Goal: Task Accomplishment & Management: Complete application form

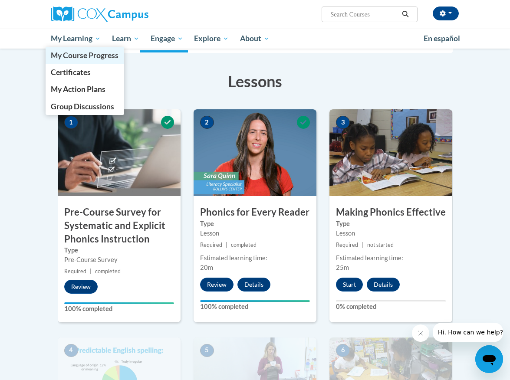
click at [82, 62] on link "My Course Progress" at bounding box center [85, 55] width 79 height 17
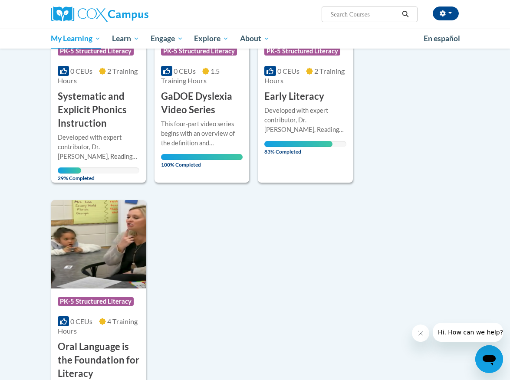
scroll to position [728, 0]
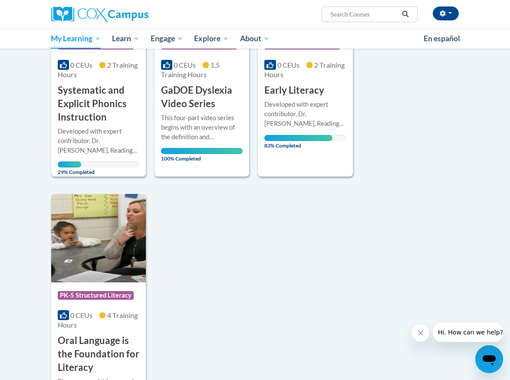
click at [338, 143] on div "More Info Open Developed with expert contributor, Dr. Deborah Glaser, Reading T…" at bounding box center [305, 122] width 95 height 50
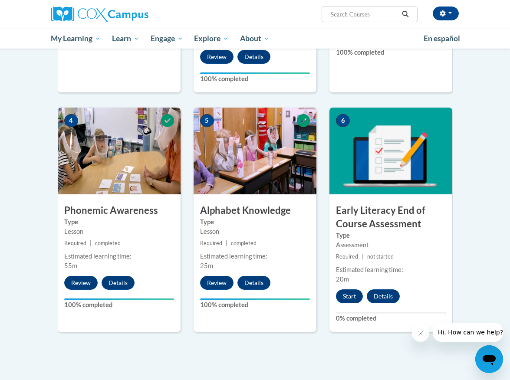
scroll to position [376, 0]
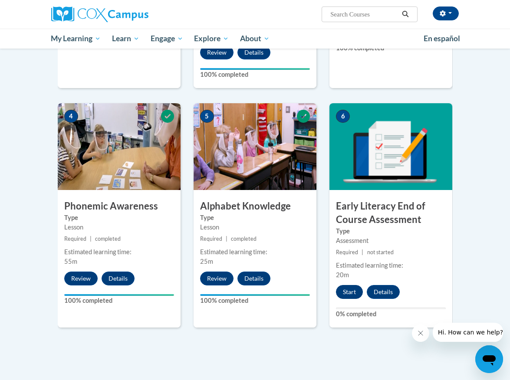
click at [351, 285] on button "Start" at bounding box center [349, 292] width 27 height 14
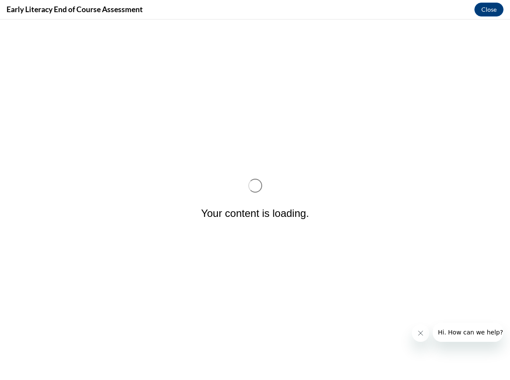
scroll to position [0, 0]
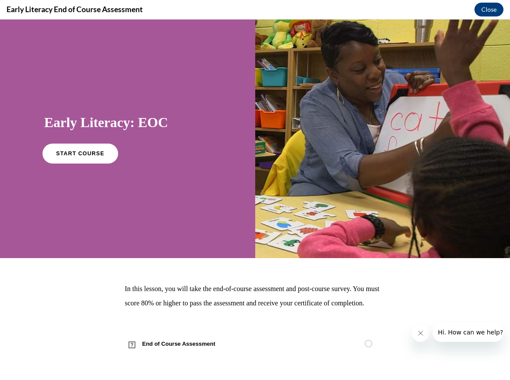
click at [85, 151] on span "START COURSE" at bounding box center [80, 154] width 48 height 7
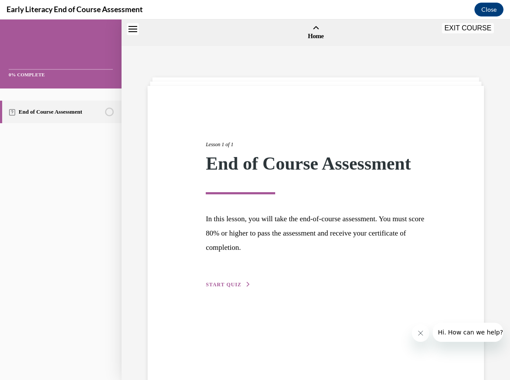
scroll to position [27, 0]
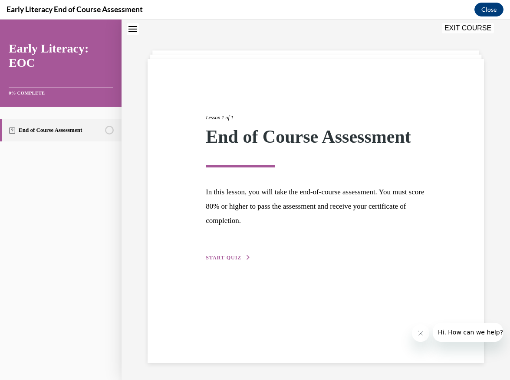
click at [225, 258] on span "START QUIZ" at bounding box center [224, 258] width 36 height 6
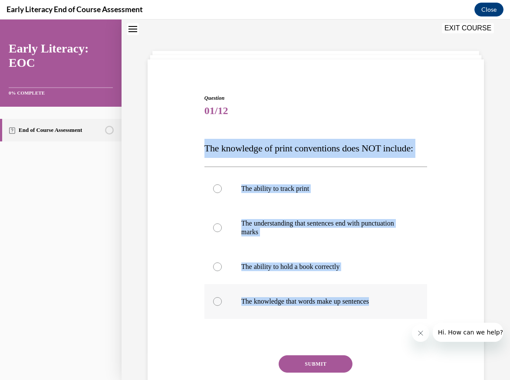
drag, startPoint x: 205, startPoint y: 146, endPoint x: 390, endPoint y: 305, distance: 244.3
click at [390, 305] on div "Question 01/12 The knowledge of print conventions does NOT include: The ability…" at bounding box center [315, 260] width 223 height 332
copy div "The knowledge of print conventions does NOT include: The ability to track print…"
click at [193, 239] on div "Question 01/12 The knowledge of print conventions does NOT include: The ability…" at bounding box center [315, 247] width 341 height 358
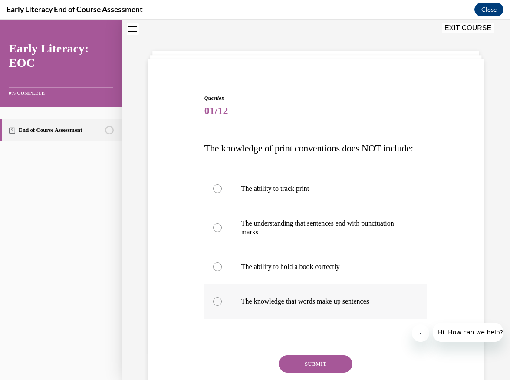
click at [216, 301] on div at bounding box center [217, 301] width 9 height 9
click at [298, 366] on button "SUBMIT" at bounding box center [316, 363] width 74 height 17
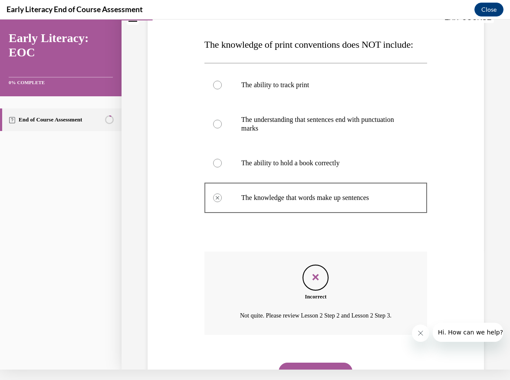
scroll to position [150, 0]
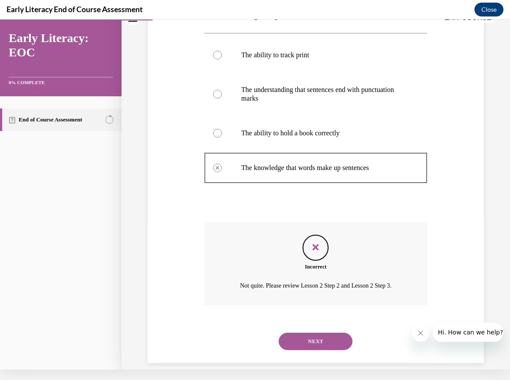
click at [218, 56] on div at bounding box center [217, 55] width 9 height 9
click at [321, 333] on button "NEXT" at bounding box center [316, 341] width 74 height 17
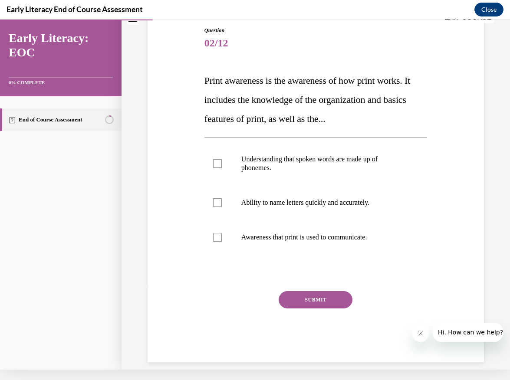
scroll to position [83, 0]
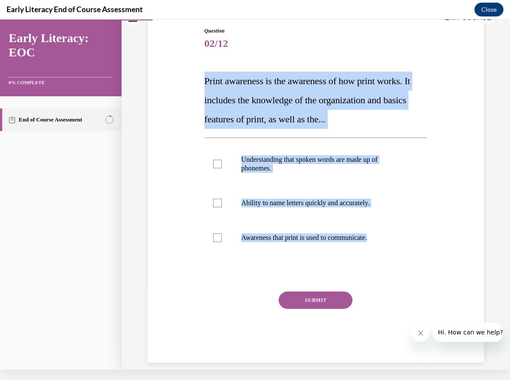
drag, startPoint x: 206, startPoint y: 79, endPoint x: 401, endPoint y: 262, distance: 267.1
click at [401, 262] on div "Question 02/12 Print awareness is the awareness of how print works. It includes…" at bounding box center [315, 195] width 223 height 336
copy div "Print awareness is the awareness of how print works. It includes the knowledge …"
click at [175, 209] on div "Question 02/12 Print awareness is the awareness of how print works. It includes…" at bounding box center [315, 182] width 341 height 362
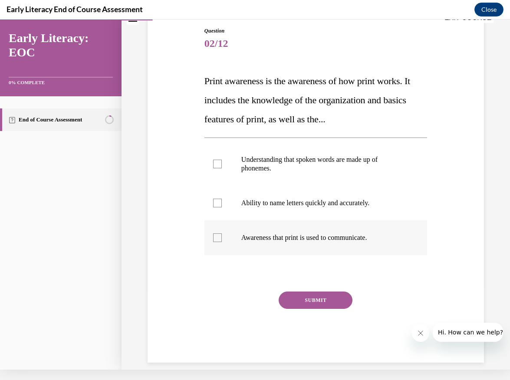
click at [215, 239] on div at bounding box center [217, 237] width 9 height 9
click at [315, 302] on button "SUBMIT" at bounding box center [316, 300] width 74 height 17
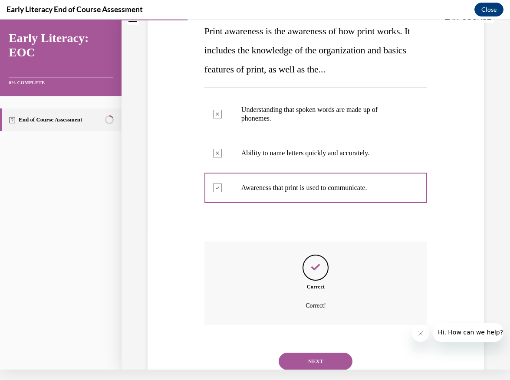
scroll to position [153, 0]
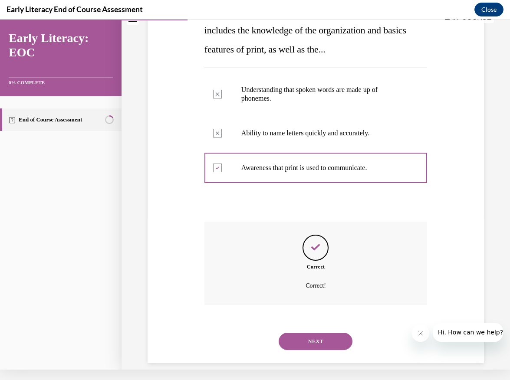
click at [325, 333] on button "NEXT" at bounding box center [316, 341] width 74 height 17
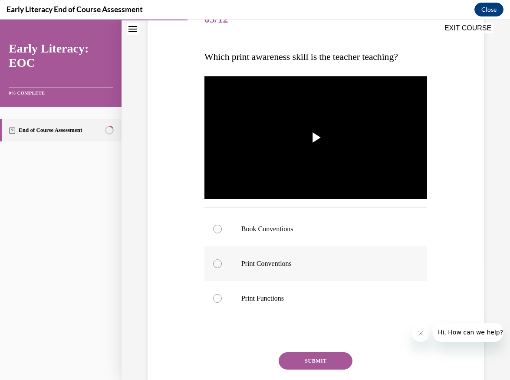
scroll to position [89, 0]
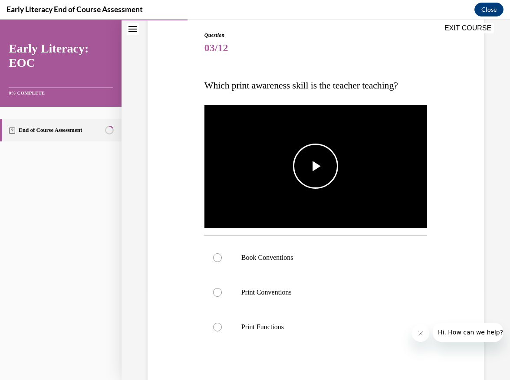
click at [315, 166] on span "Video player" at bounding box center [315, 166] width 0 height 0
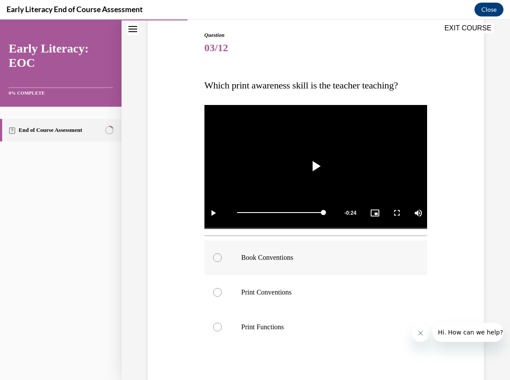
click at [217, 259] on div at bounding box center [217, 257] width 9 height 9
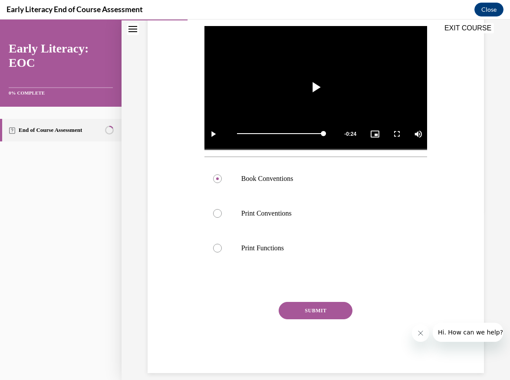
click at [315, 314] on button "SUBMIT" at bounding box center [316, 310] width 74 height 17
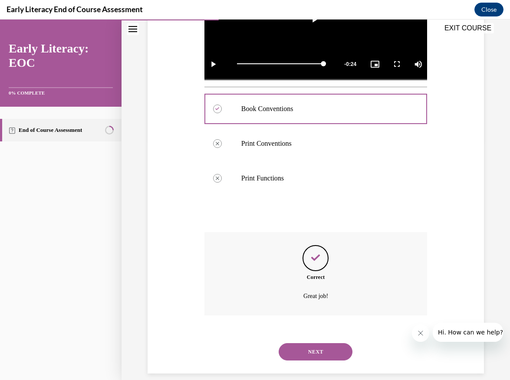
scroll to position [238, 0]
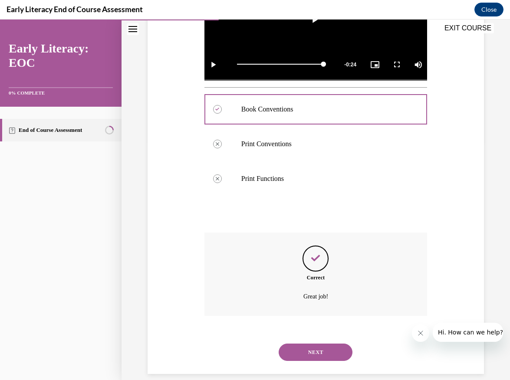
click at [313, 344] on button "NEXT" at bounding box center [316, 352] width 74 height 17
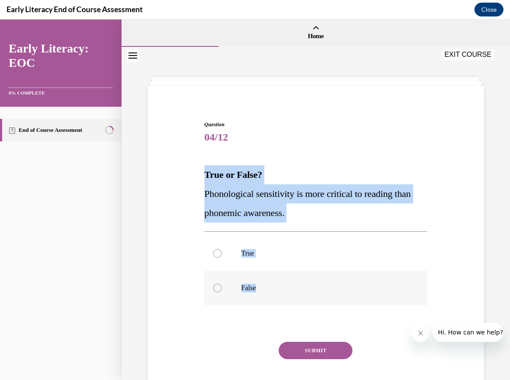
drag, startPoint x: 205, startPoint y: 174, endPoint x: 270, endPoint y: 292, distance: 134.2
click at [270, 292] on div "Question 04/12 True or False? Phonological sensitivity is more critical to read…" at bounding box center [315, 267] width 223 height 292
copy div "True or False? Phonological sensitivity is more critical to reading than phonem…"
click at [216, 289] on div at bounding box center [217, 288] width 9 height 9
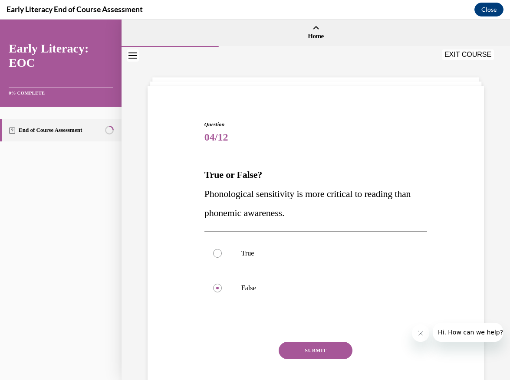
click at [327, 358] on button "SUBMIT" at bounding box center [316, 350] width 74 height 17
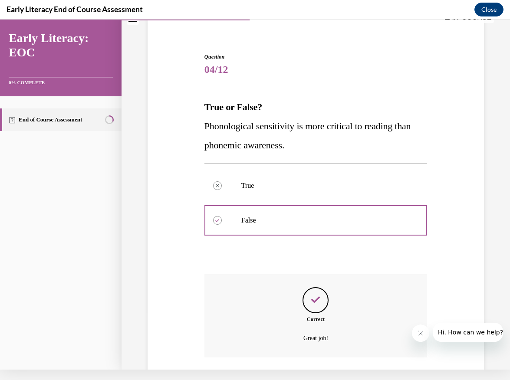
scroll to position [110, 0]
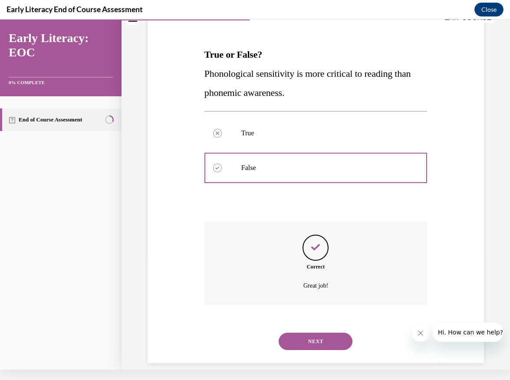
click at [299, 336] on button "NEXT" at bounding box center [316, 341] width 74 height 17
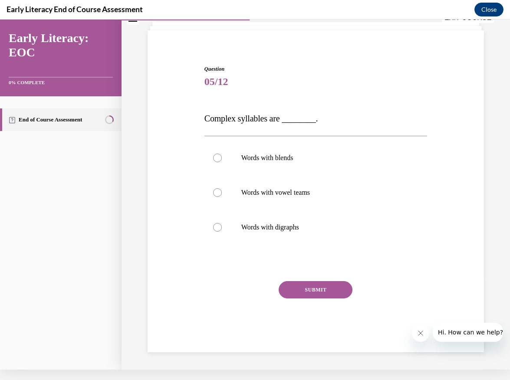
scroll to position [35, 0]
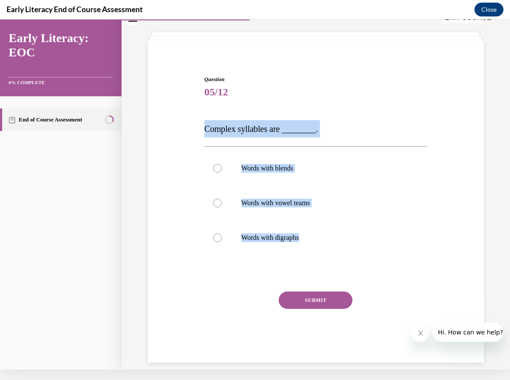
drag, startPoint x: 196, startPoint y: 127, endPoint x: 346, endPoint y: 255, distance: 197.9
click at [346, 255] on div "Question 05/12 Complex syllables are ________. Words with blends Words with vow…" at bounding box center [315, 205] width 341 height 313
copy div "Complex syllables are ________. Words with blends Words with vowel teams Words …"
click at [188, 207] on div "Question 05/12 Complex syllables are ________. Words with blends Words with vow…" at bounding box center [315, 205] width 341 height 313
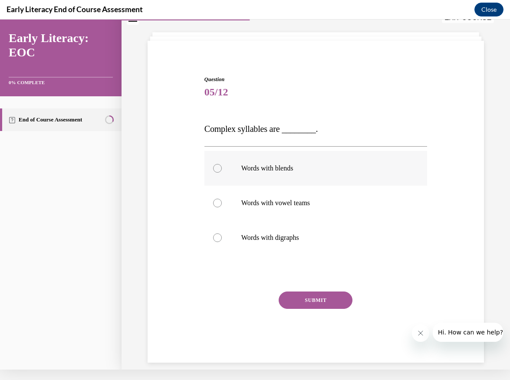
click at [219, 170] on div at bounding box center [217, 168] width 9 height 9
click at [325, 299] on button "SUBMIT" at bounding box center [316, 300] width 74 height 17
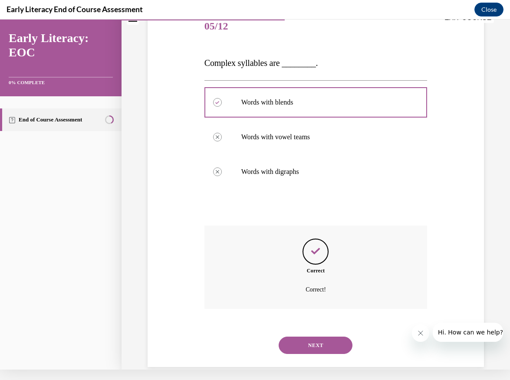
scroll to position [105, 0]
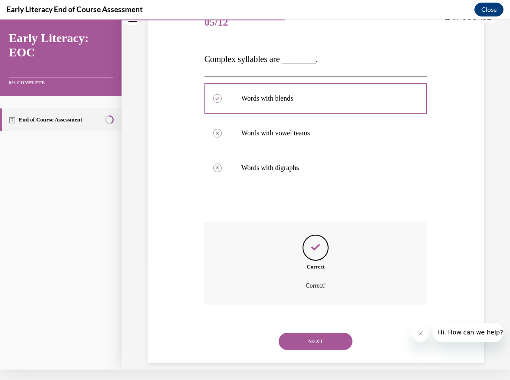
click at [315, 337] on button "NEXT" at bounding box center [316, 341] width 74 height 17
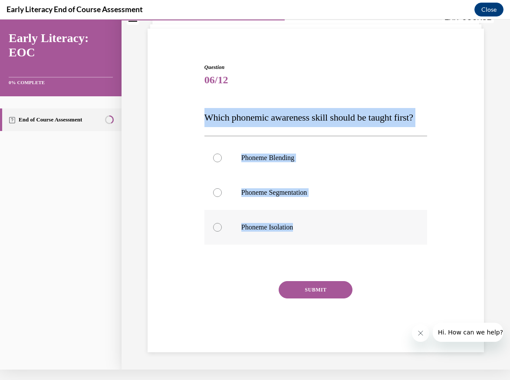
drag, startPoint x: 202, startPoint y: 110, endPoint x: 312, endPoint y: 239, distance: 169.9
click at [312, 239] on div "Question 06/12 Which phonemic awareness skill should be taught first? Phoneme B…" at bounding box center [315, 201] width 227 height 302
copy div "Which phonemic awareness skill should be taught first? Phoneme Blending Phoneme…"
click at [172, 201] on div "Question 06/12 Which phonemic awareness skill should be taught first? Phoneme B…" at bounding box center [315, 194] width 341 height 315
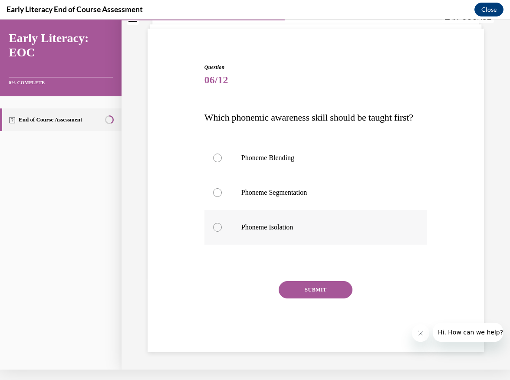
click at [221, 241] on div at bounding box center [315, 227] width 223 height 35
click at [324, 298] on button "SUBMIT" at bounding box center [316, 289] width 74 height 17
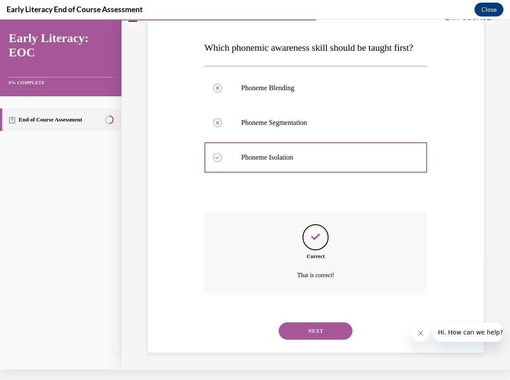
scroll to position [125, 0]
click at [328, 333] on button "NEXT" at bounding box center [316, 330] width 74 height 17
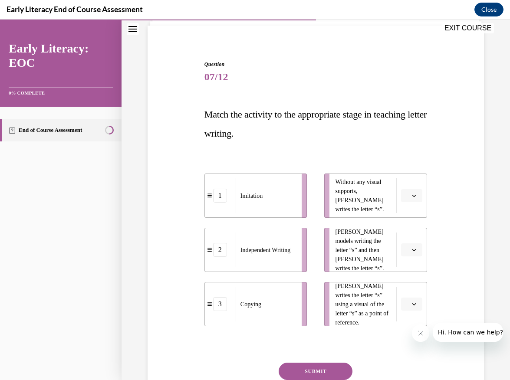
scroll to position [62, 0]
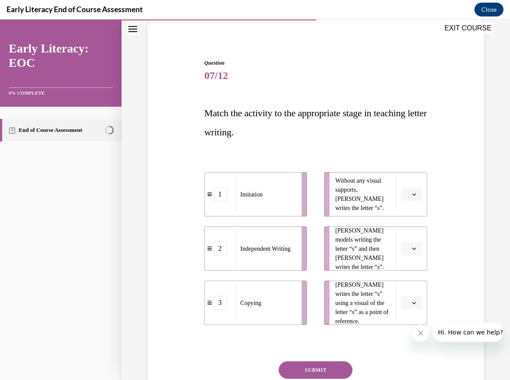
click at [413, 251] on span "button" at bounding box center [414, 249] width 6 height 6
click at [413, 289] on div "1" at bounding box center [411, 285] width 22 height 17
click at [413, 305] on icon "button" at bounding box center [414, 303] width 4 height 4
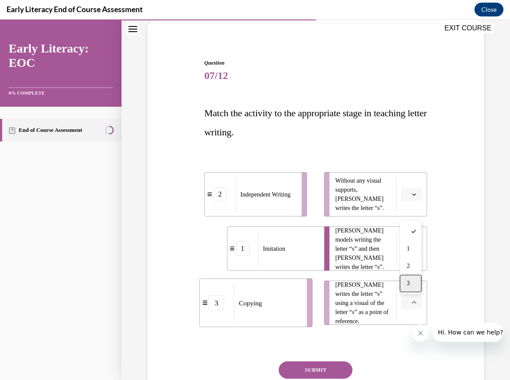
click at [411, 285] on div "3" at bounding box center [411, 283] width 22 height 17
click at [411, 194] on span "button" at bounding box center [414, 194] width 6 height 6
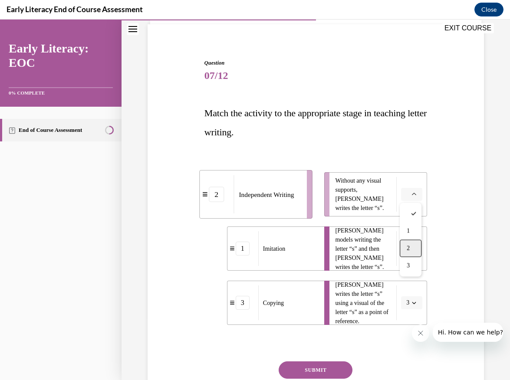
click at [412, 248] on div "2" at bounding box center [411, 248] width 22 height 17
click at [337, 373] on button "SUBMIT" at bounding box center [316, 369] width 74 height 17
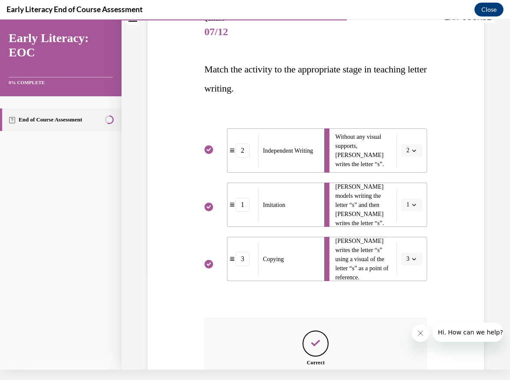
scroll to position [191, 0]
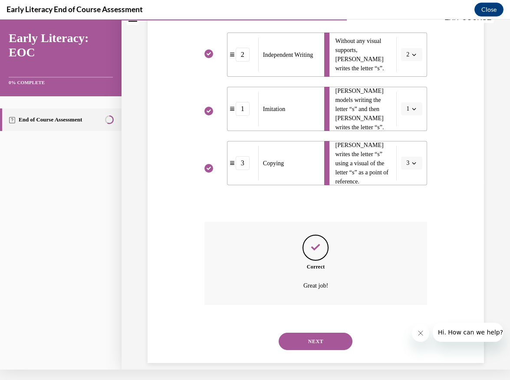
click at [313, 333] on button "NEXT" at bounding box center [316, 341] width 74 height 17
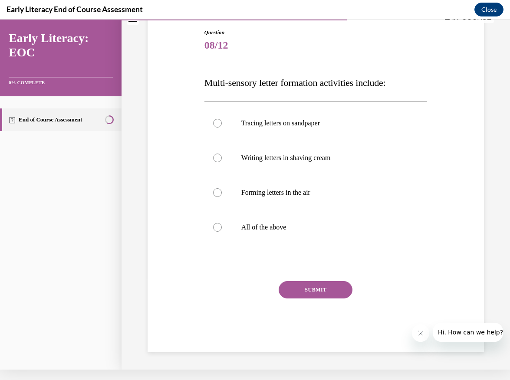
scroll to position [67, 0]
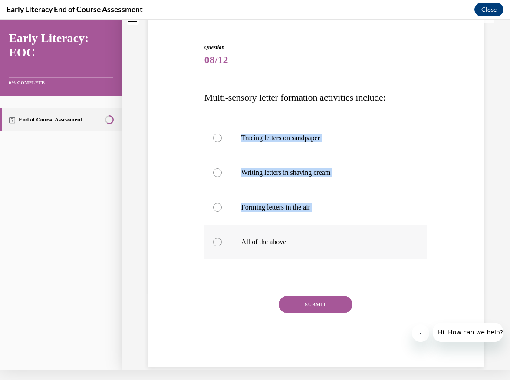
drag, startPoint x: 200, startPoint y: 103, endPoint x: 296, endPoint y: 247, distance: 173.3
click at [297, 247] on div "Question 08/12 Multi-sensory letter formation activities include: Tracing lette…" at bounding box center [315, 192] width 341 height 350
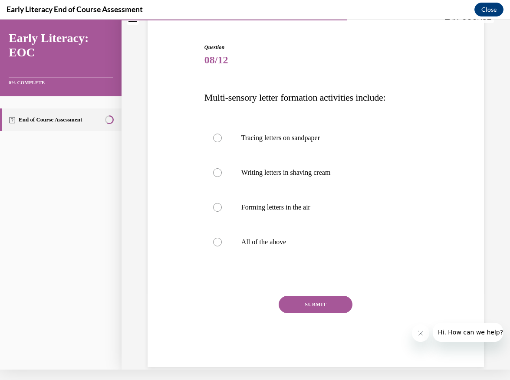
click at [388, 89] on p "Multi-sensory letter formation activities include:" at bounding box center [315, 97] width 223 height 19
click at [225, 241] on div at bounding box center [315, 242] width 223 height 35
click at [303, 305] on button "SUBMIT" at bounding box center [316, 304] width 74 height 17
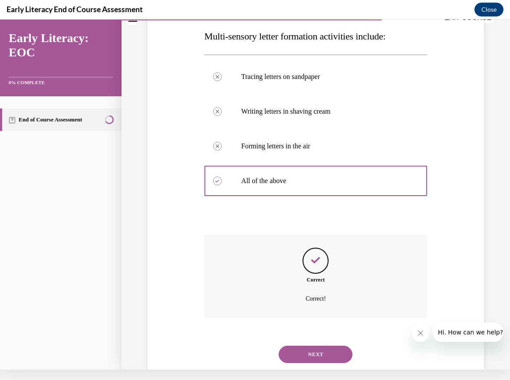
scroll to position [141, 0]
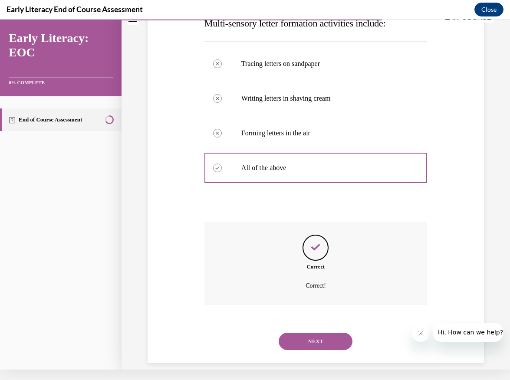
click at [313, 333] on button "NEXT" at bounding box center [316, 341] width 74 height 17
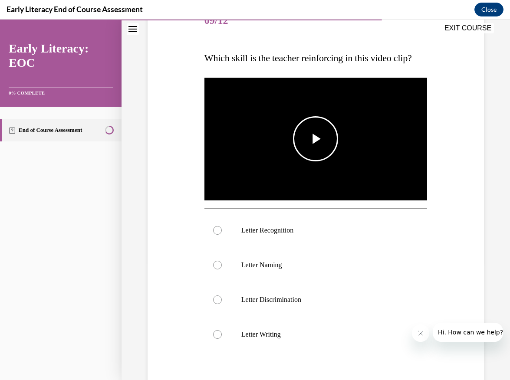
scroll to position [118, 0]
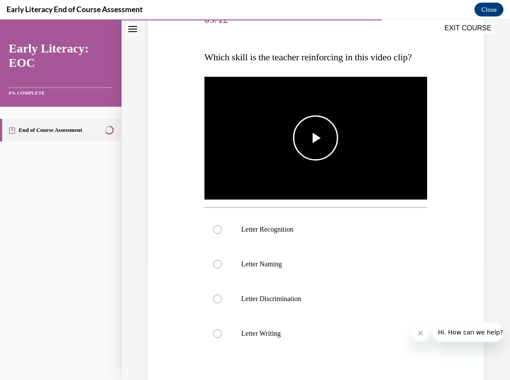
click at [315, 138] on span "Video player" at bounding box center [315, 138] width 0 height 0
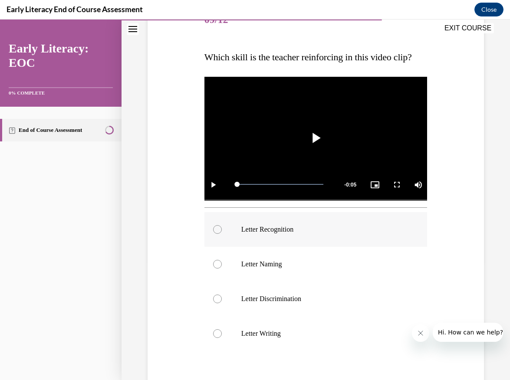
click at [218, 228] on div at bounding box center [217, 229] width 9 height 9
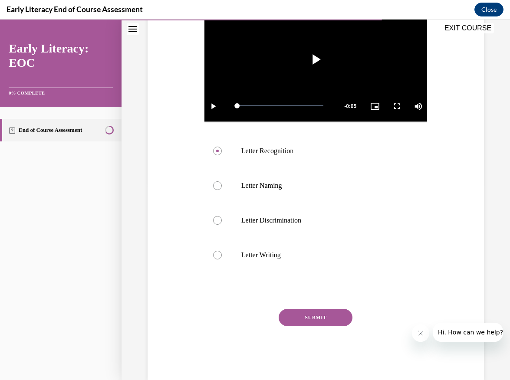
click at [325, 325] on button "SUBMIT" at bounding box center [316, 317] width 74 height 17
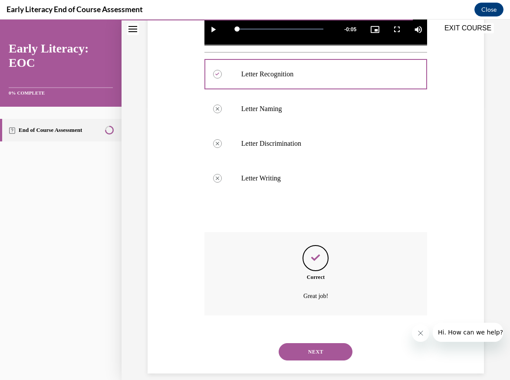
click at [320, 343] on button "NEXT" at bounding box center [316, 351] width 74 height 17
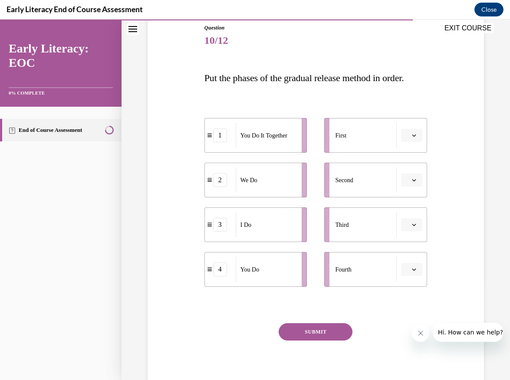
click at [409, 230] on button "button" at bounding box center [411, 224] width 21 height 13
click at [415, 98] on div "1 You Do It Together 2 We Do 3 I Do 4 You Do First Second Third Fourth" at bounding box center [315, 193] width 223 height 195
drag, startPoint x: 365, startPoint y: 135, endPoint x: 361, endPoint y: 135, distance: 4.8
click at [361, 135] on div "First" at bounding box center [366, 135] width 62 height 25
click at [411, 139] on button "button" at bounding box center [411, 135] width 21 height 13
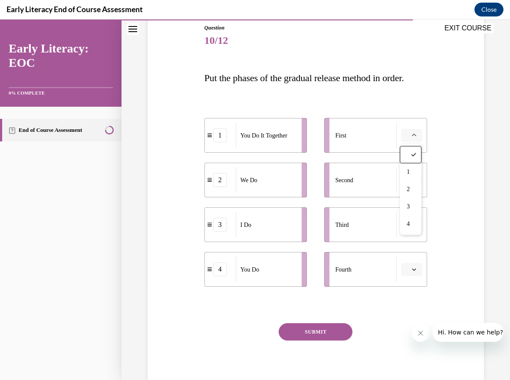
click at [408, 104] on div "1 You Do It Together 2 We Do 3 I Do 4 You Do First Second Third Fourth" at bounding box center [315, 194] width 223 height 186
click at [415, 131] on button "button" at bounding box center [411, 135] width 21 height 13
click at [413, 208] on div "3" at bounding box center [411, 206] width 22 height 17
click at [417, 182] on button "button" at bounding box center [411, 180] width 21 height 13
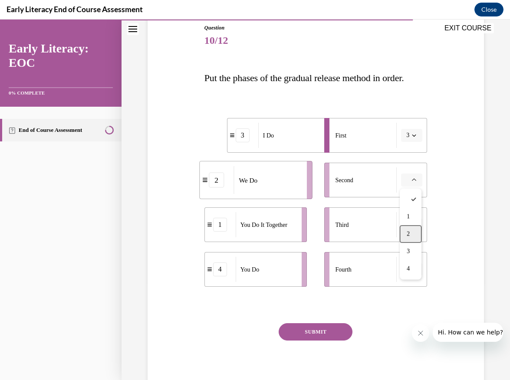
click at [410, 237] on span "2" at bounding box center [408, 234] width 3 height 7
click at [413, 267] on span "button" at bounding box center [414, 269] width 6 height 6
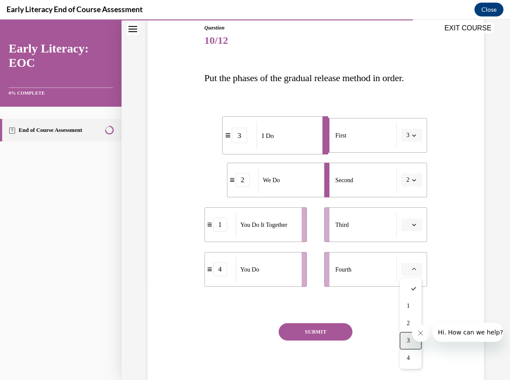
click at [407, 341] on span "3" at bounding box center [408, 341] width 3 height 7
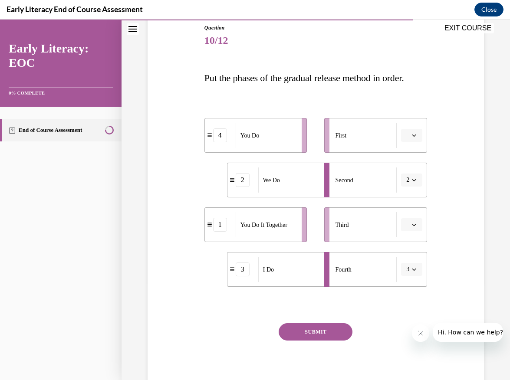
click at [415, 228] on button "button" at bounding box center [411, 224] width 21 height 13
click at [407, 315] on div "4" at bounding box center [411, 313] width 22 height 17
click at [446, 121] on div "Question 10/12 Put the phases of the gradual release method in order. 1 You Do …" at bounding box center [315, 196] width 341 height 397
click at [414, 269] on icon "button" at bounding box center [414, 269] width 4 height 4
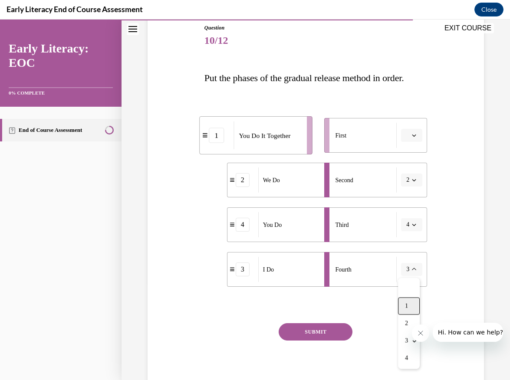
click at [408, 309] on span "1" at bounding box center [406, 306] width 3 height 7
click at [301, 331] on button "SUBMIT" at bounding box center [316, 331] width 74 height 17
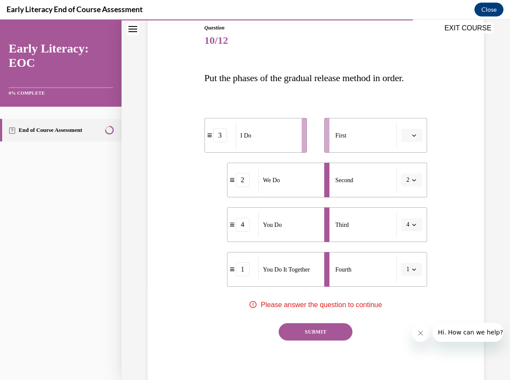
click at [414, 134] on icon "button" at bounding box center [414, 135] width 4 height 4
click at [409, 176] on div "1" at bounding box center [411, 172] width 22 height 17
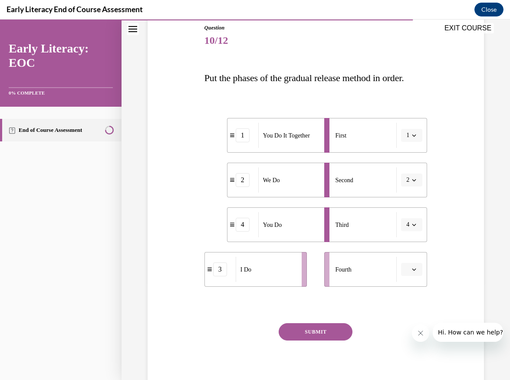
click at [410, 134] on button "1" at bounding box center [411, 135] width 21 height 13
click at [408, 208] on span "3" at bounding box center [406, 206] width 3 height 7
click at [411, 271] on span "button" at bounding box center [414, 269] width 6 height 6
click at [411, 307] on div "1" at bounding box center [411, 306] width 22 height 17
click at [341, 335] on button "SUBMIT" at bounding box center [316, 331] width 74 height 17
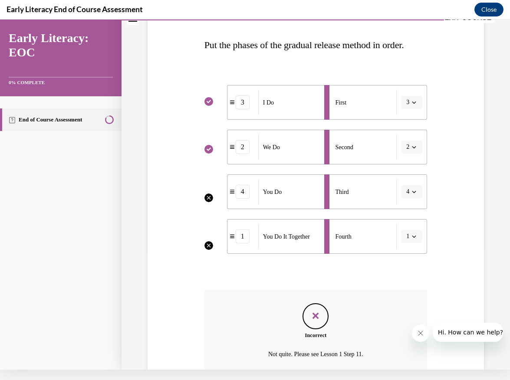
scroll to position [111, 0]
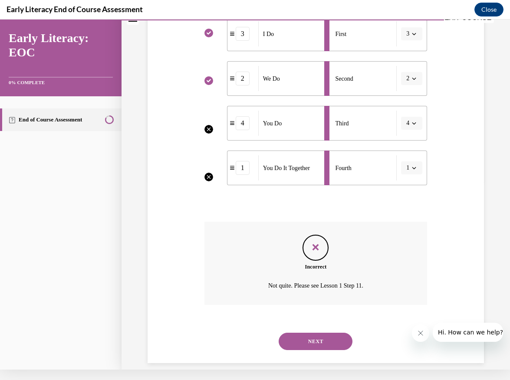
click at [317, 333] on button "NEXT" at bounding box center [316, 341] width 74 height 17
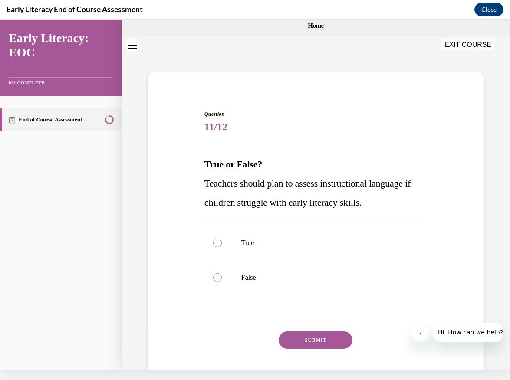
scroll to position [0, 0]
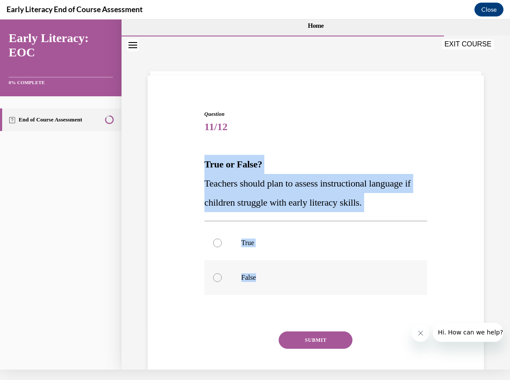
drag, startPoint x: 206, startPoint y: 164, endPoint x: 257, endPoint y: 279, distance: 125.9
click at [257, 279] on div "Question 11/12 True or False? Teachers should plan to assess instructional lang…" at bounding box center [315, 256] width 223 height 292
copy div "True or False? Teachers should plan to assess instructional language if childre…"
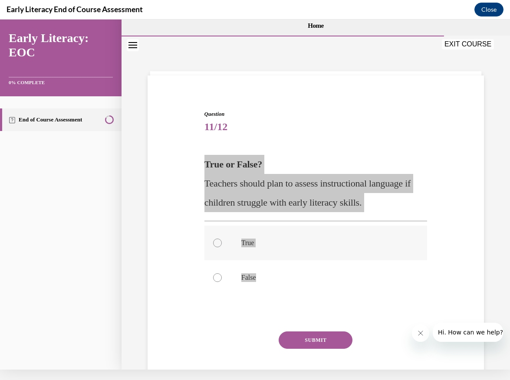
drag, startPoint x: 508, startPoint y: 348, endPoint x: 248, endPoint y: 249, distance: 278.6
click at [248, 249] on div at bounding box center [315, 243] width 223 height 35
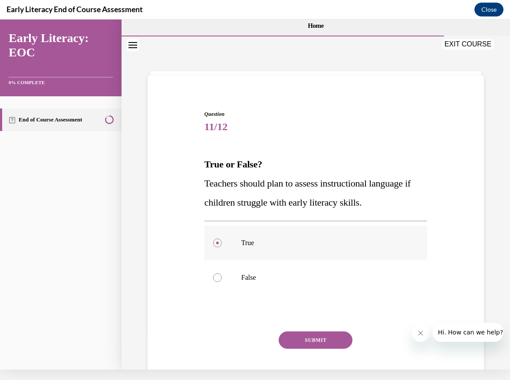
click at [216, 242] on div at bounding box center [217, 243] width 9 height 9
click at [307, 340] on button "SUBMIT" at bounding box center [316, 339] width 74 height 17
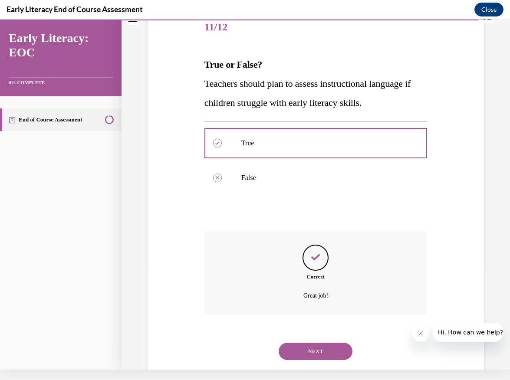
scroll to position [110, 0]
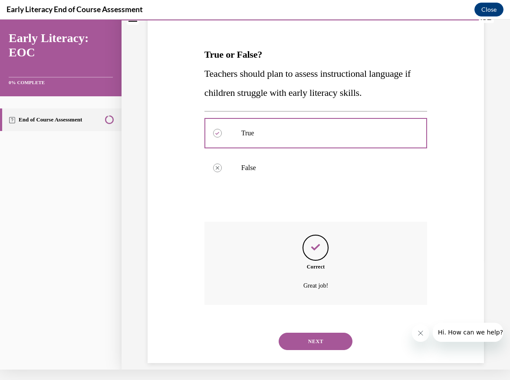
click at [307, 340] on div "NEXT" at bounding box center [315, 341] width 223 height 35
click at [308, 335] on button "NEXT" at bounding box center [316, 341] width 74 height 17
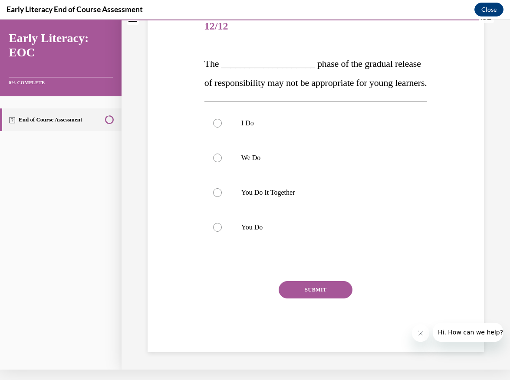
scroll to position [0, 0]
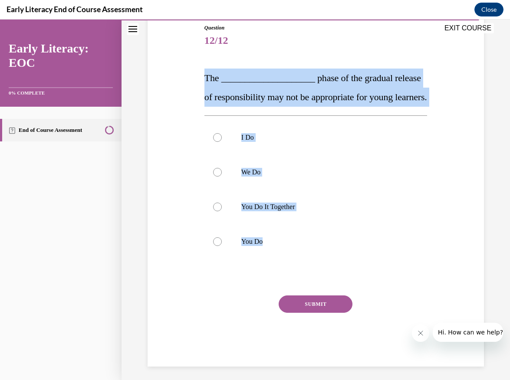
drag, startPoint x: 205, startPoint y: 79, endPoint x: 332, endPoint y: 297, distance: 252.6
click at [332, 297] on div "Question 12/12 The ____________________ phase of the gradual release of respons…" at bounding box center [315, 195] width 223 height 343
copy div "The ____________________ phase of the gradual release of responsibility may not…"
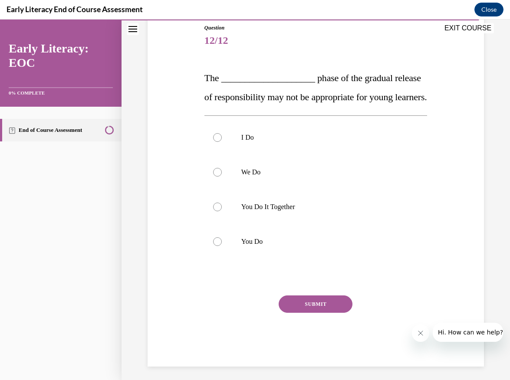
click at [261, 263] on div "I Do We Do You Do It Together You Do" at bounding box center [315, 189] width 223 height 148
click at [218, 246] on div at bounding box center [217, 241] width 9 height 9
click at [302, 313] on button "SUBMIT" at bounding box center [316, 303] width 74 height 17
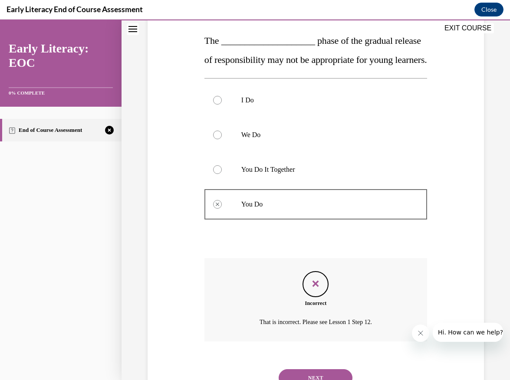
scroll to position [125, 0]
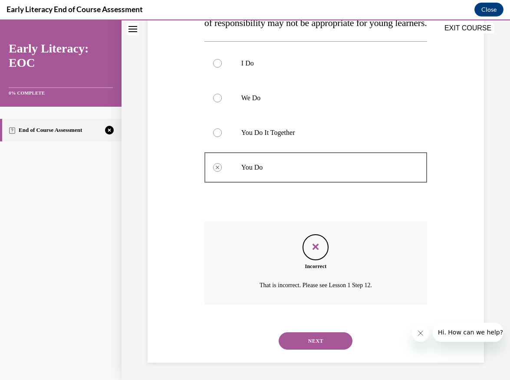
click at [336, 342] on button "NEXT" at bounding box center [316, 340] width 74 height 17
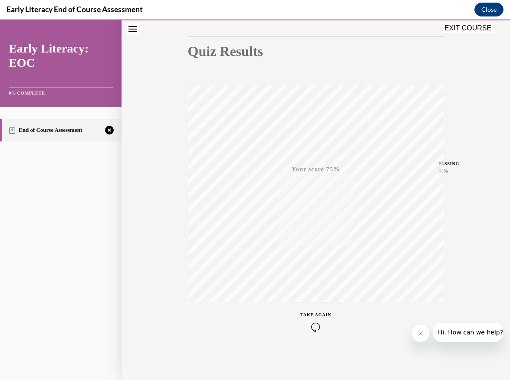
click at [308, 328] on icon "button" at bounding box center [315, 327] width 31 height 10
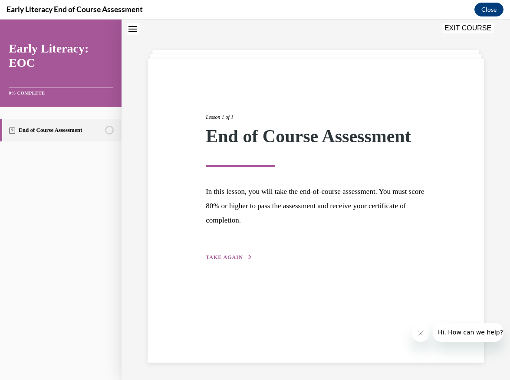
scroll to position [27, 0]
click at [230, 258] on span "TAKE AGAIN" at bounding box center [224, 257] width 37 height 6
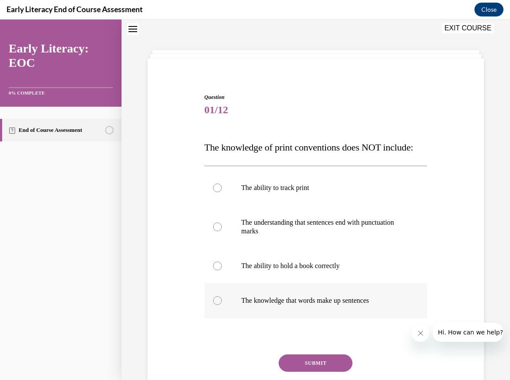
click at [269, 309] on div at bounding box center [315, 300] width 223 height 35
click at [313, 363] on button "SUBMIT" at bounding box center [316, 362] width 74 height 17
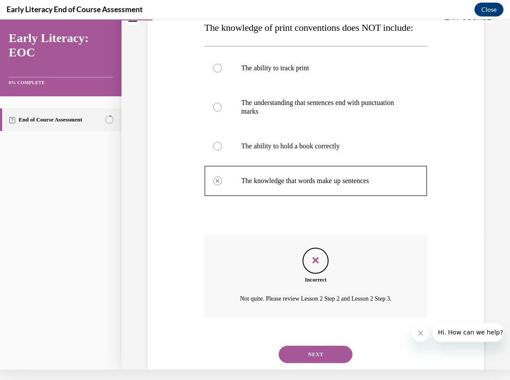
scroll to position [150, 0]
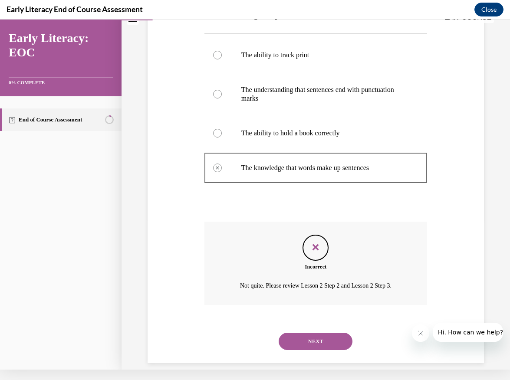
click at [318, 333] on button "NEXT" at bounding box center [316, 341] width 74 height 17
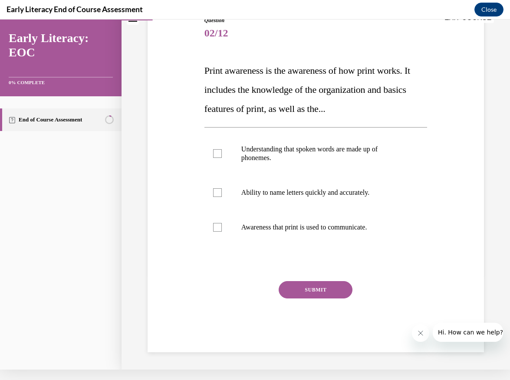
scroll to position [78, 0]
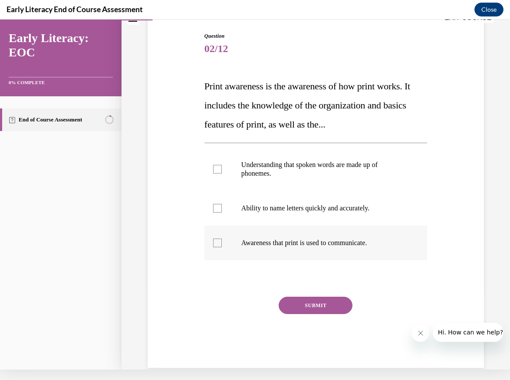
click at [218, 245] on div at bounding box center [217, 243] width 9 height 9
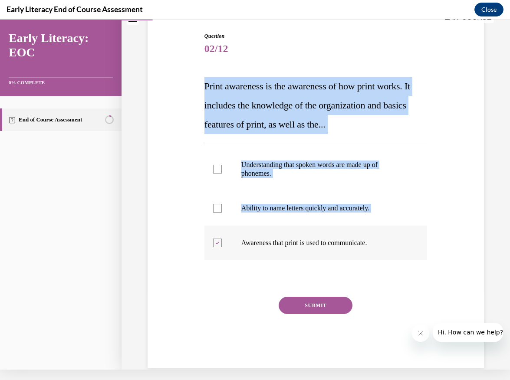
drag, startPoint x: 205, startPoint y: 85, endPoint x: 403, endPoint y: 254, distance: 260.4
click at [403, 254] on div "Question 02/12 Print awareness is the awareness of how print works. It includes…" at bounding box center [315, 200] width 223 height 336
copy div "Print awareness is the awareness of how print works. It includes the knowledge …"
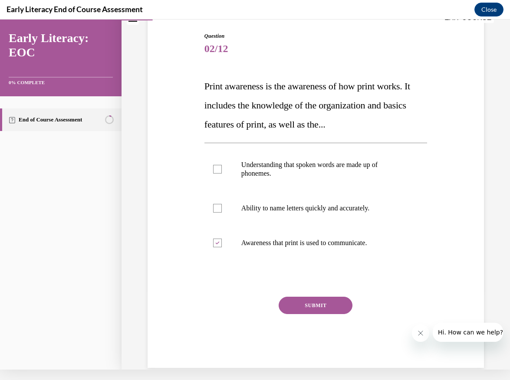
click at [202, 274] on div "Question 02/12 Print awareness is the awareness of how print works. It includes…" at bounding box center [315, 193] width 227 height 349
click at [324, 311] on button "SUBMIT" at bounding box center [316, 305] width 74 height 17
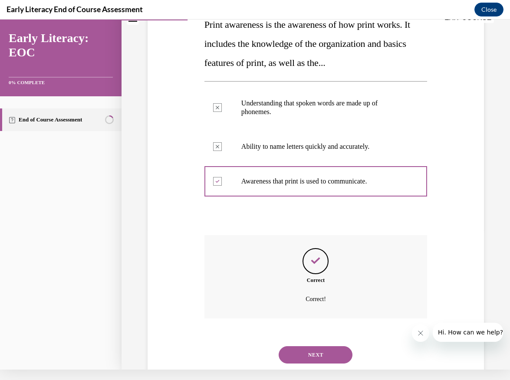
scroll to position [153, 0]
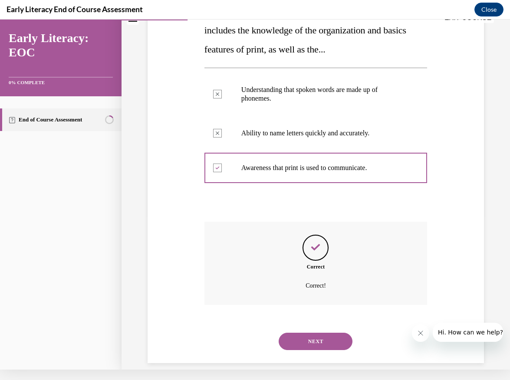
click at [316, 333] on button "NEXT" at bounding box center [316, 341] width 74 height 17
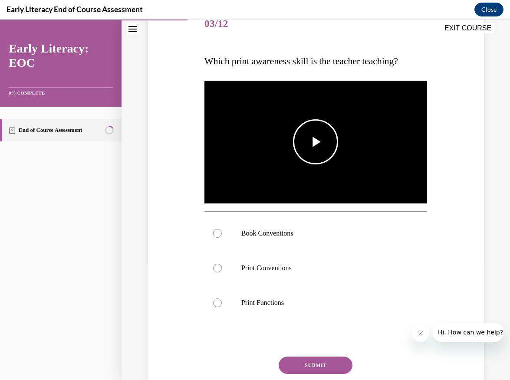
scroll to position [115, 0]
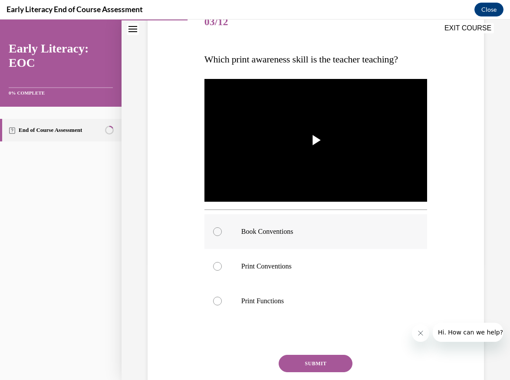
click at [218, 229] on div at bounding box center [217, 231] width 9 height 9
click at [319, 365] on button "SUBMIT" at bounding box center [316, 363] width 74 height 17
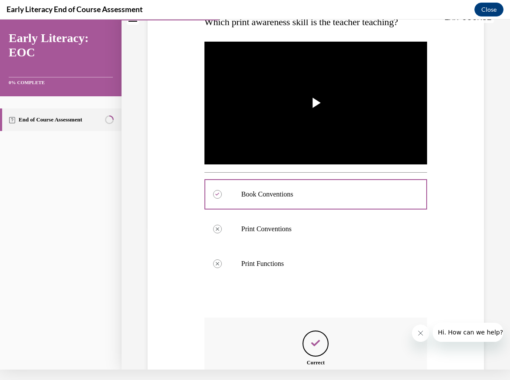
scroll to position [238, 0]
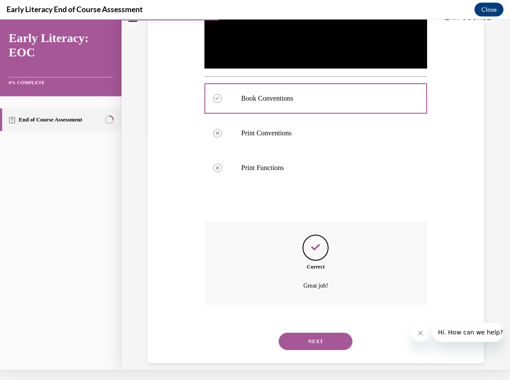
click at [313, 333] on button "NEXT" at bounding box center [316, 341] width 74 height 17
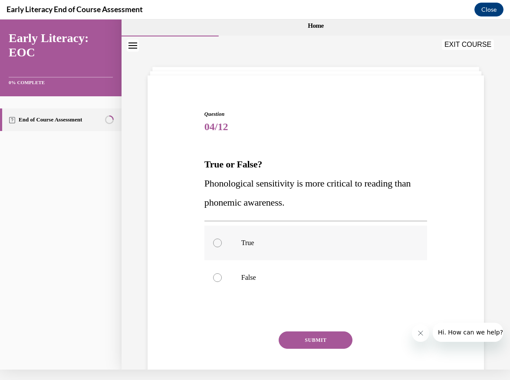
scroll to position [0, 0]
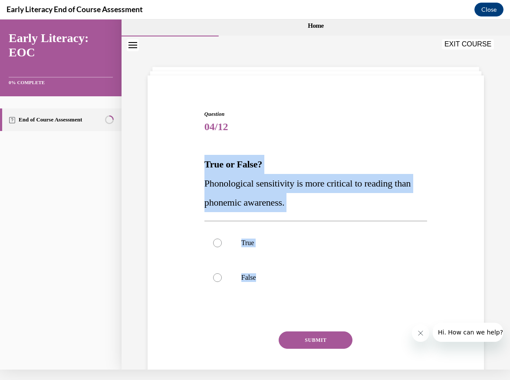
drag, startPoint x: 203, startPoint y: 165, endPoint x: 279, endPoint y: 310, distance: 163.6
click at [279, 310] on div "Question 04/12 True or False? Phonological sensitivity is more critical to read…" at bounding box center [315, 249] width 227 height 305
copy div "True or False? Phonological sensitivity is more critical to reading than phonem…"
click at [188, 273] on div "Question 04/12 True or False? Phonological sensitivity is more critical to read…" at bounding box center [315, 243] width 341 height 318
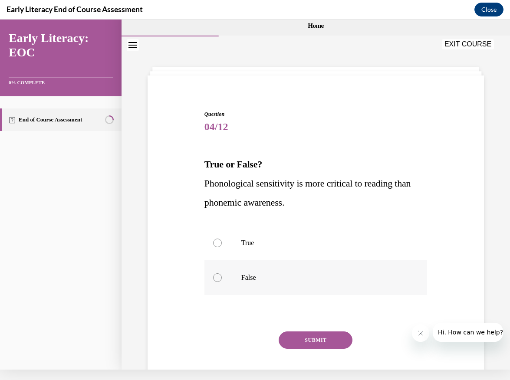
click at [220, 277] on div at bounding box center [217, 277] width 9 height 9
click at [314, 346] on button "SUBMIT" at bounding box center [316, 339] width 74 height 17
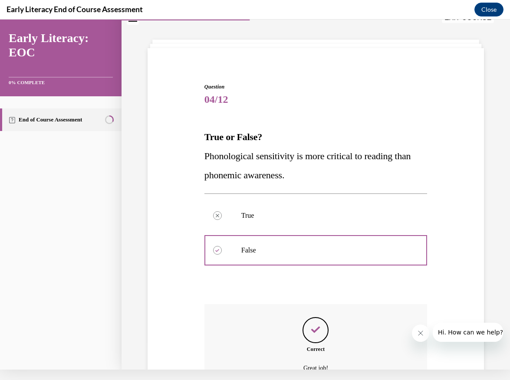
scroll to position [110, 0]
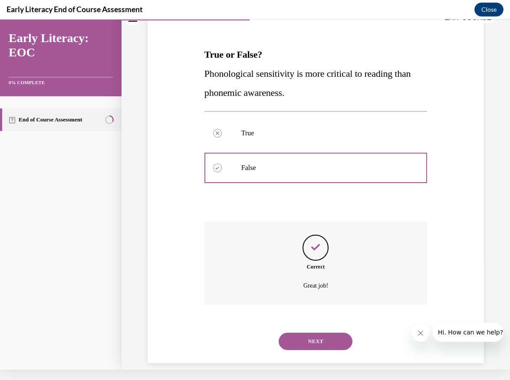
click at [306, 333] on button "NEXT" at bounding box center [316, 341] width 74 height 17
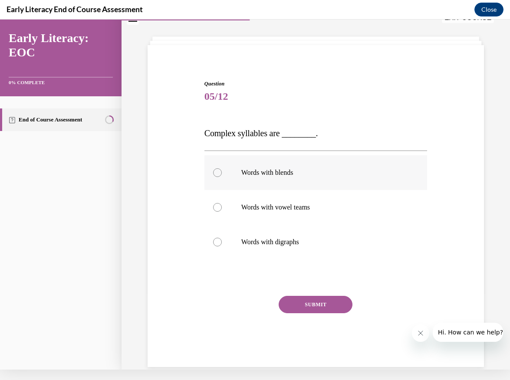
click at [216, 175] on div at bounding box center [217, 172] width 9 height 9
click at [304, 301] on button "SUBMIT" at bounding box center [316, 304] width 74 height 17
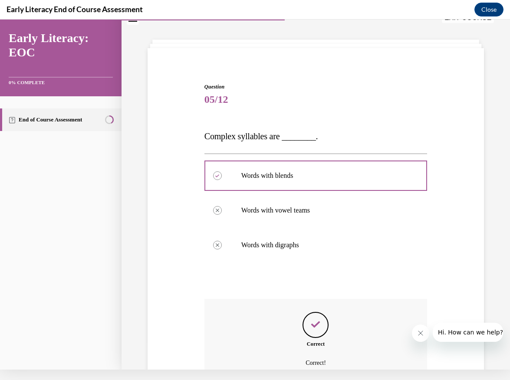
scroll to position [105, 0]
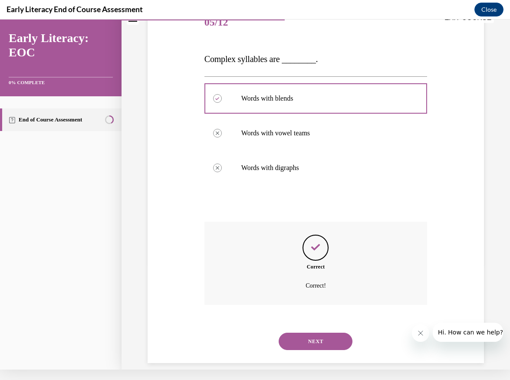
click at [315, 333] on button "NEXT" at bounding box center [316, 341] width 74 height 17
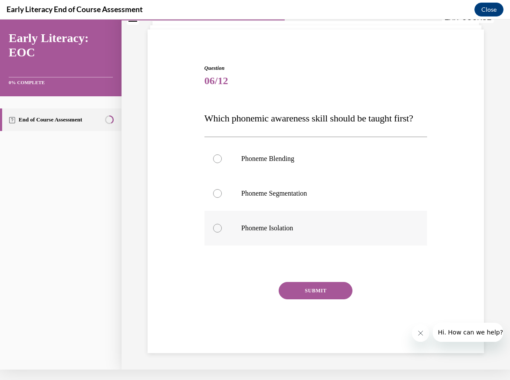
click at [304, 233] on p "Phoneme Isolation" at bounding box center [323, 228] width 164 height 9
click at [310, 299] on button "SUBMIT" at bounding box center [316, 290] width 74 height 17
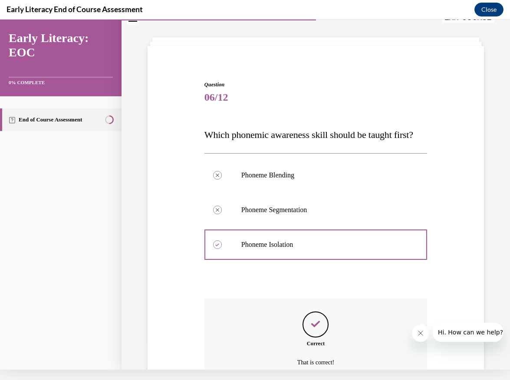
scroll to position [125, 0]
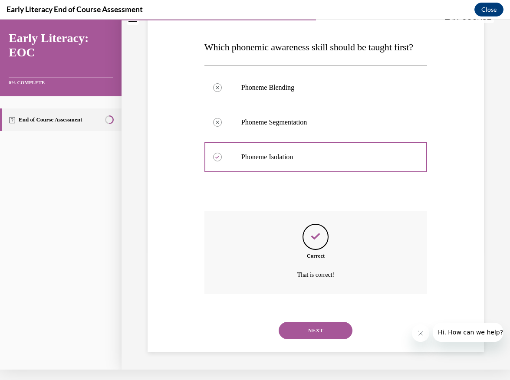
click at [317, 335] on button "NEXT" at bounding box center [316, 330] width 74 height 17
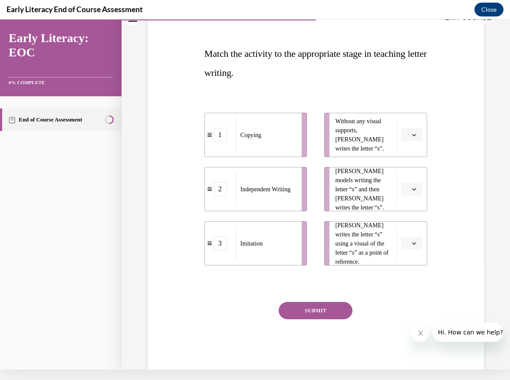
scroll to position [0, 0]
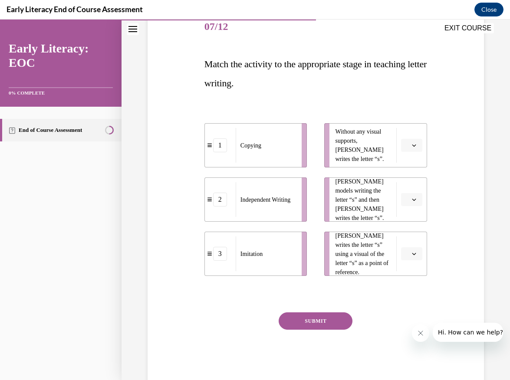
click at [415, 269] on li "Tina writes the letter “s” using a visual of the letter “s” as a point of refer…" at bounding box center [375, 254] width 103 height 44
click at [408, 269] on li "Tina writes the letter “s” using a visual of the letter “s” as a point of refer…" at bounding box center [375, 254] width 103 height 44
click at [385, 91] on p "Match the activity to the appropriate stage in teaching letter writing." at bounding box center [315, 74] width 223 height 38
click at [405, 268] on li "Tina writes the letter “s” using a visual of the letter “s” as a point of refer…" at bounding box center [375, 254] width 103 height 44
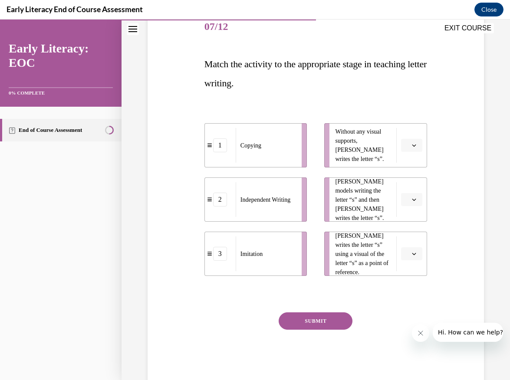
click at [416, 269] on li "Tina writes the letter “s” using a visual of the letter “s” as a point of refer…" at bounding box center [375, 254] width 103 height 44
click at [415, 160] on li "Without any visual supports, Tina writes the letter “s”." at bounding box center [375, 145] width 103 height 44
drag, startPoint x: 415, startPoint y: 160, endPoint x: 403, endPoint y: 131, distance: 31.5
click at [410, 148] on li "Without any visual supports, Tina writes the letter “s”." at bounding box center [375, 145] width 103 height 44
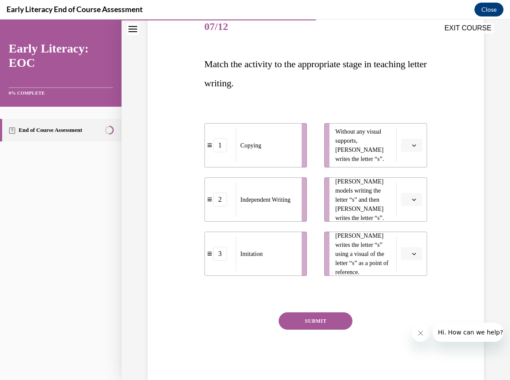
click at [372, 115] on div "1 Copying 2 Independent Writing 3 Imitation Without any visual supports, Tina w…" at bounding box center [315, 191] width 223 height 170
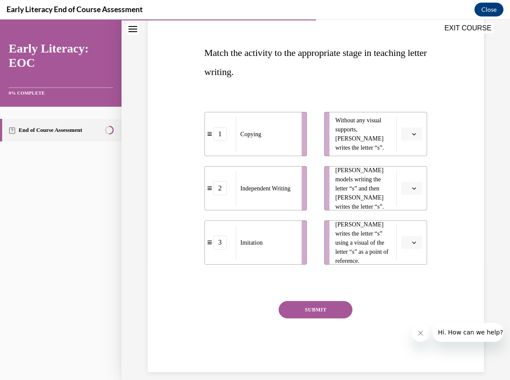
scroll to position [121, 0]
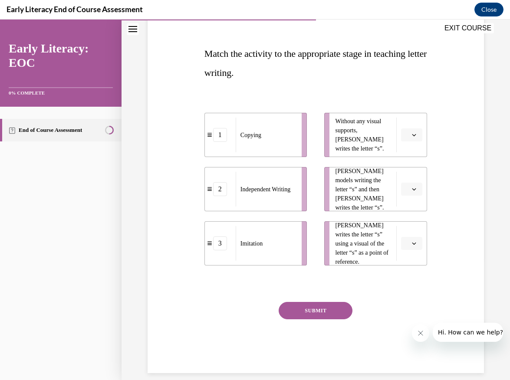
click at [416, 135] on span "button" at bounding box center [414, 135] width 6 height 6
click at [410, 250] on li "Tina writes the letter “s” using a visual of the letter “s” as a point of refer…" at bounding box center [375, 243] width 103 height 44
click at [413, 242] on icon "button" at bounding box center [414, 243] width 4 height 4
click at [410, 282] on span "1" at bounding box center [408, 280] width 3 height 7
click at [413, 131] on button "button" at bounding box center [411, 134] width 21 height 13
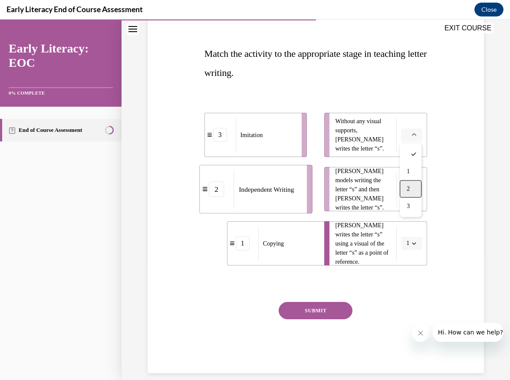
click at [413, 188] on div "2" at bounding box center [411, 188] width 22 height 17
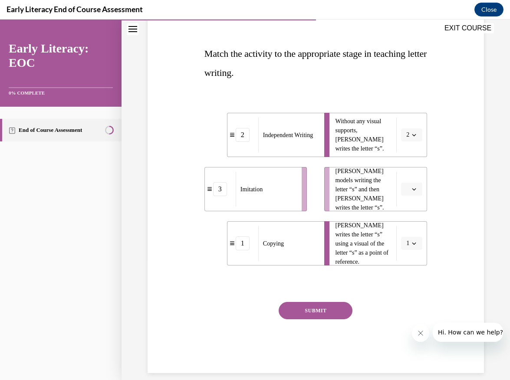
click at [413, 190] on icon "button" at bounding box center [414, 189] width 4 height 4
click at [409, 259] on span "3" at bounding box center [408, 260] width 3 height 7
click at [343, 313] on button "SUBMIT" at bounding box center [316, 310] width 74 height 17
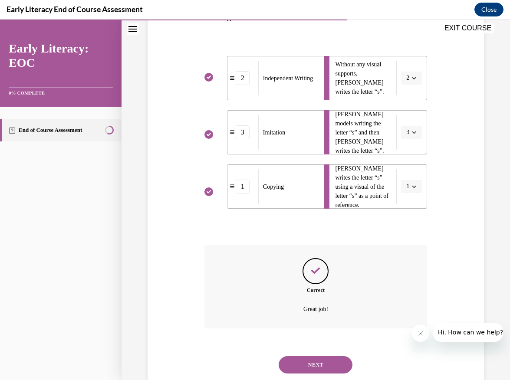
scroll to position [191, 0]
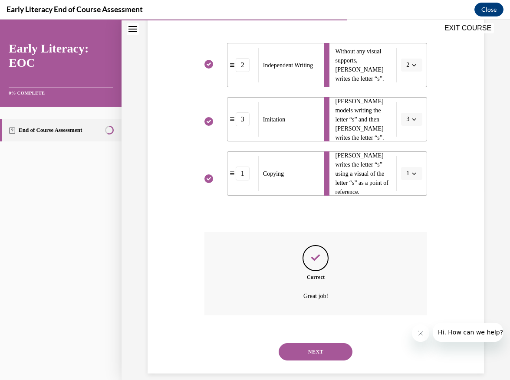
click at [340, 344] on button "NEXT" at bounding box center [316, 351] width 74 height 17
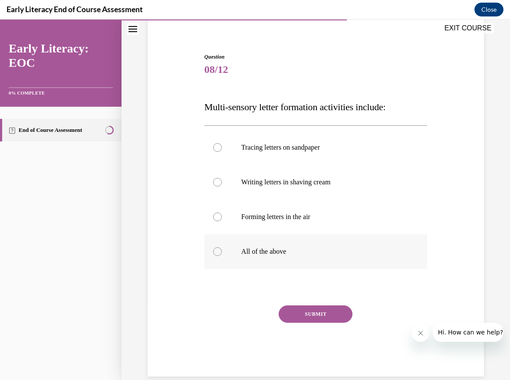
click at [216, 255] on div at bounding box center [217, 251] width 9 height 9
click at [295, 309] on button "SUBMIT" at bounding box center [316, 313] width 74 height 17
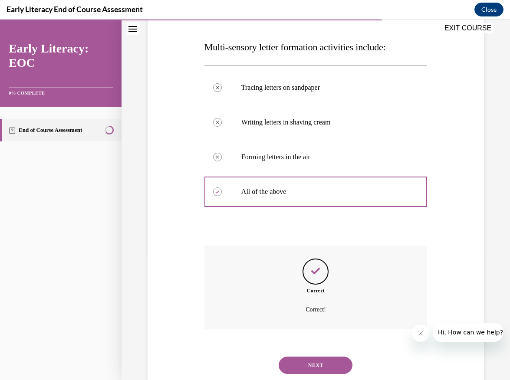
scroll to position [141, 0]
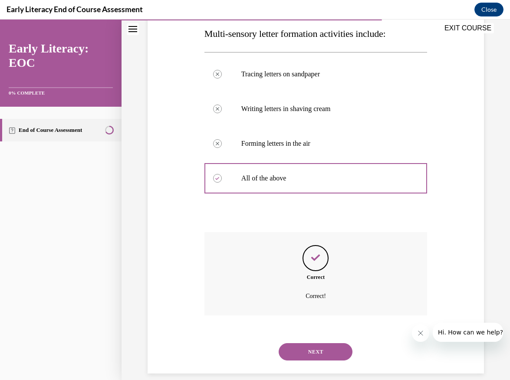
click at [321, 344] on button "NEXT" at bounding box center [316, 351] width 74 height 17
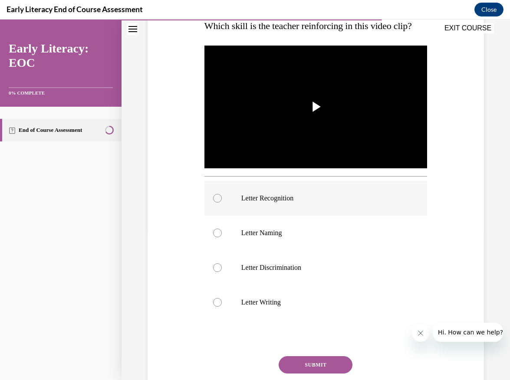
scroll to position [151, 0]
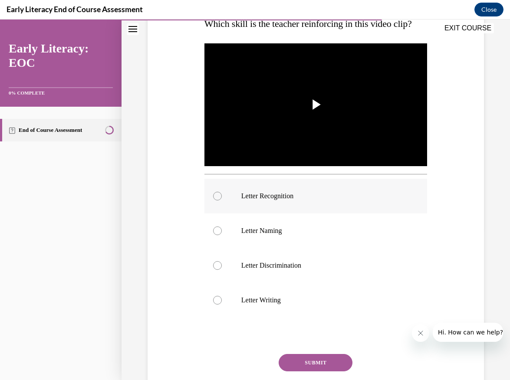
click at [288, 197] on p "Letter Recognition" at bounding box center [323, 196] width 164 height 9
click at [308, 361] on button "SUBMIT" at bounding box center [316, 362] width 74 height 17
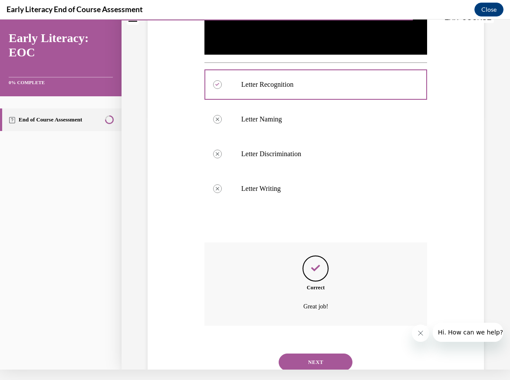
scroll to position [273, 0]
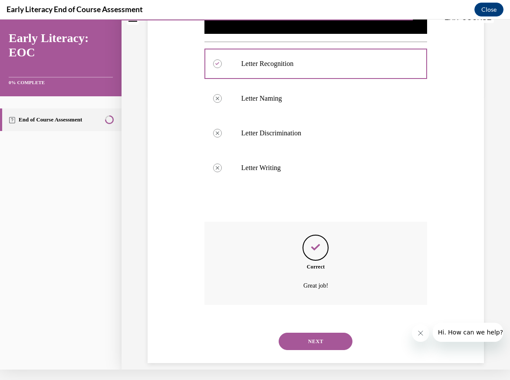
click at [313, 339] on button "NEXT" at bounding box center [316, 341] width 74 height 17
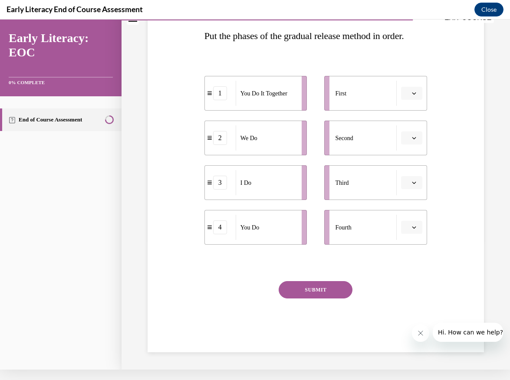
scroll to position [0, 0]
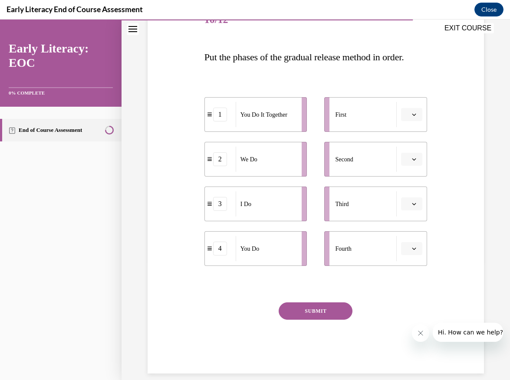
click at [413, 138] on ul "First Second Third Fourth" at bounding box center [370, 181] width 111 height 169
click at [416, 135] on ul "First Second Third Fourth" at bounding box center [370, 181] width 111 height 169
click at [411, 136] on ul "First Second Third Fourth" at bounding box center [370, 181] width 111 height 169
click at [414, 134] on ul "First Second Third Fourth" at bounding box center [370, 181] width 111 height 169
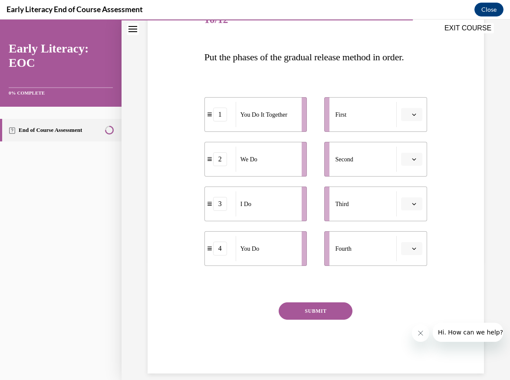
click at [424, 95] on div "1 You Do It Together 2 We Do 3 I Do 4 You Do First Second Third Fourth" at bounding box center [315, 173] width 223 height 186
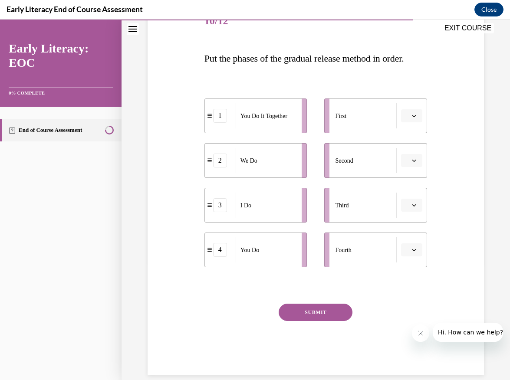
scroll to position [117, 0]
click at [418, 112] on button "button" at bounding box center [411, 115] width 21 height 13
click at [411, 154] on div "1" at bounding box center [411, 152] width 22 height 17
click at [414, 117] on icon "button" at bounding box center [414, 115] width 4 height 4
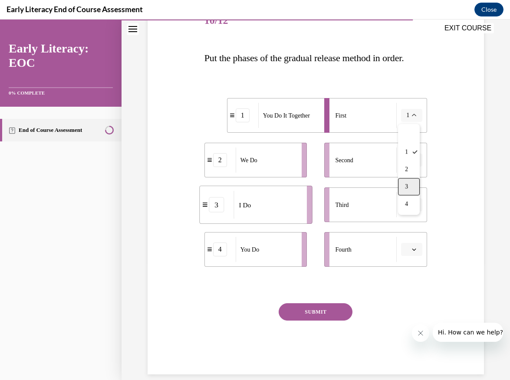
click at [410, 191] on div "3" at bounding box center [409, 186] width 22 height 17
click at [411, 162] on span "button" at bounding box center [414, 160] width 6 height 6
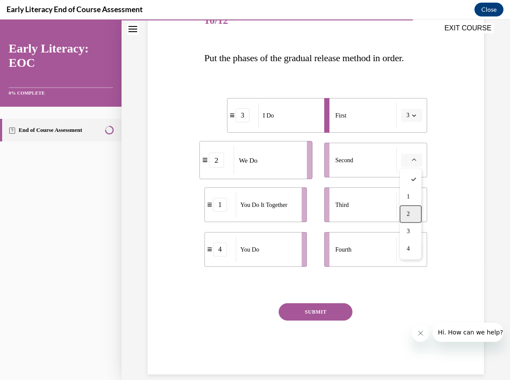
click at [410, 218] on div "2" at bounding box center [411, 214] width 22 height 17
click at [416, 206] on icon "button" at bounding box center [414, 205] width 4 height 4
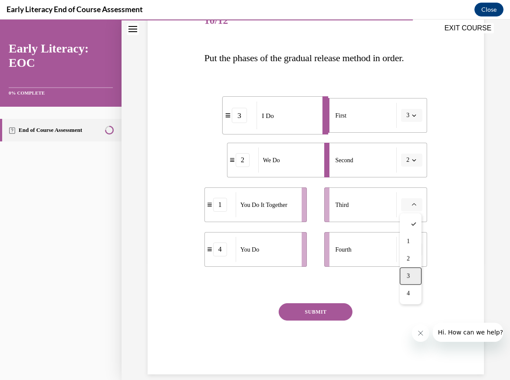
click at [413, 275] on div "3" at bounding box center [411, 276] width 22 height 17
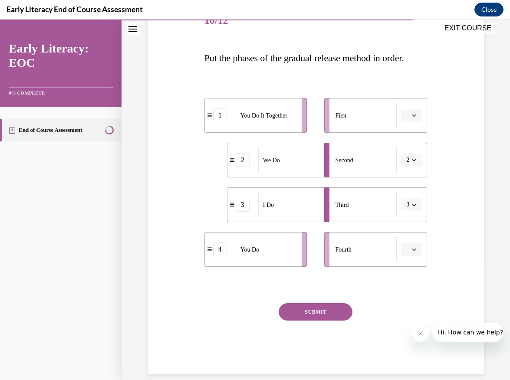
click at [411, 248] on span "button" at bounding box center [414, 249] width 6 height 6
click at [408, 344] on div "4" at bounding box center [411, 338] width 22 height 17
click at [417, 206] on button "3" at bounding box center [411, 204] width 21 height 13
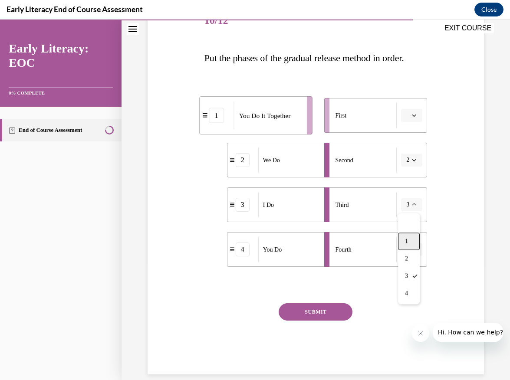
click at [413, 243] on div "1" at bounding box center [409, 241] width 22 height 17
click at [415, 118] on span "button" at bounding box center [414, 115] width 6 height 6
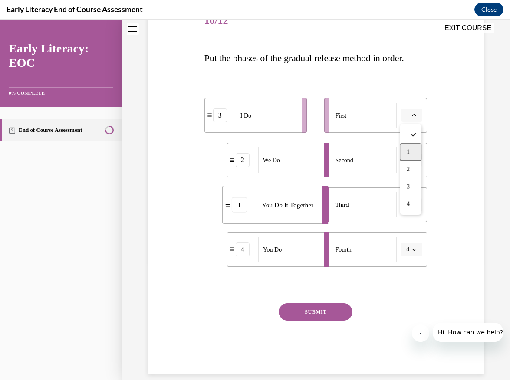
click at [412, 154] on div "1" at bounding box center [411, 152] width 22 height 17
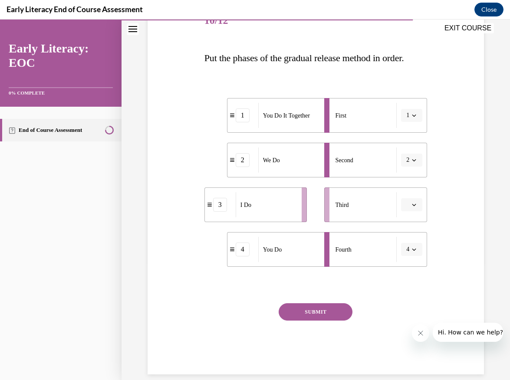
click at [414, 114] on icon "button" at bounding box center [414, 115] width 4 height 4
click at [408, 190] on span "3" at bounding box center [406, 187] width 3 height 7
click at [410, 205] on button "button" at bounding box center [411, 204] width 21 height 13
click at [413, 242] on div "1" at bounding box center [411, 241] width 22 height 17
click at [326, 315] on button "SUBMIT" at bounding box center [316, 311] width 74 height 17
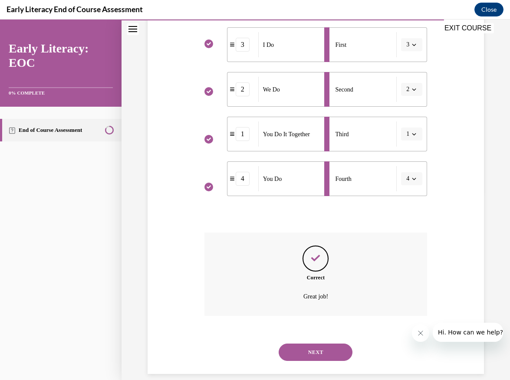
scroll to position [188, 0]
click at [319, 343] on button "NEXT" at bounding box center [316, 351] width 74 height 17
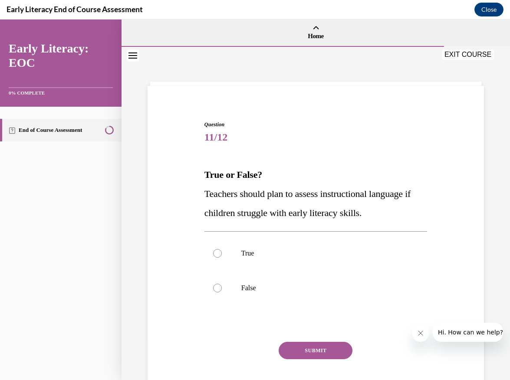
scroll to position [0, 0]
click at [212, 245] on div at bounding box center [315, 253] width 223 height 35
click at [298, 352] on button "SUBMIT" at bounding box center [316, 350] width 74 height 17
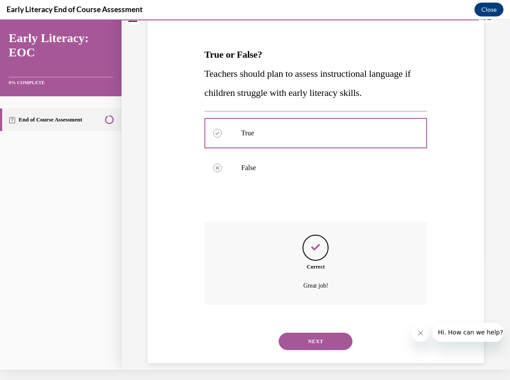
click at [313, 334] on button "NEXT" at bounding box center [316, 341] width 74 height 17
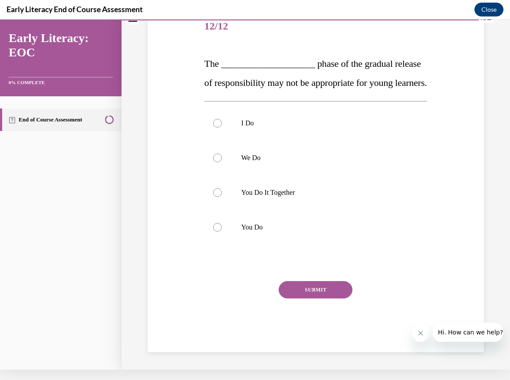
scroll to position [0, 0]
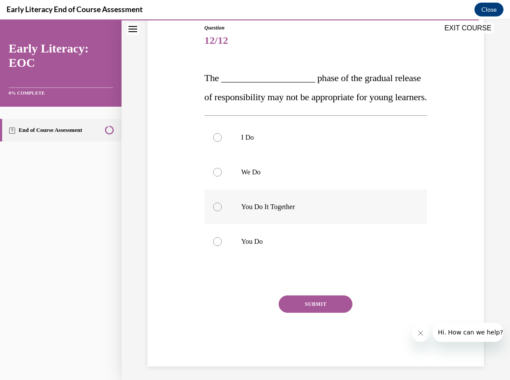
click at [260, 224] on div at bounding box center [315, 207] width 223 height 35
click at [312, 313] on button "SUBMIT" at bounding box center [316, 303] width 74 height 17
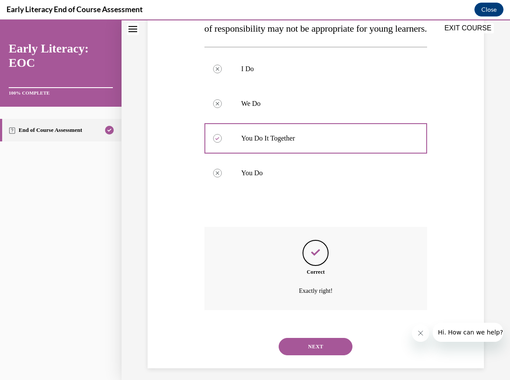
scroll to position [179, 0]
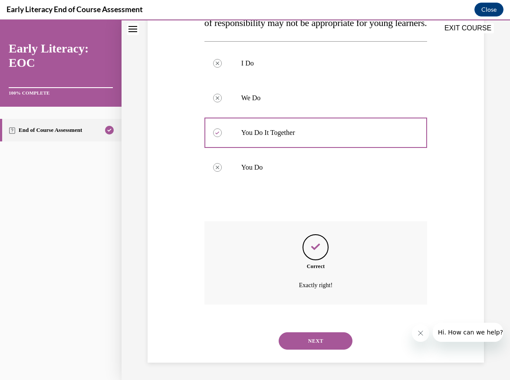
click at [317, 338] on button "NEXT" at bounding box center [316, 340] width 74 height 17
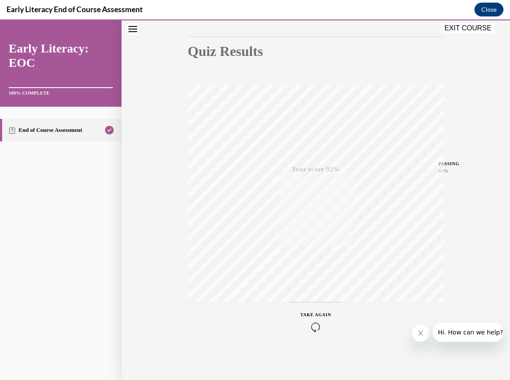
click at [479, 28] on button "EXIT COURSE" at bounding box center [468, 28] width 52 height 10
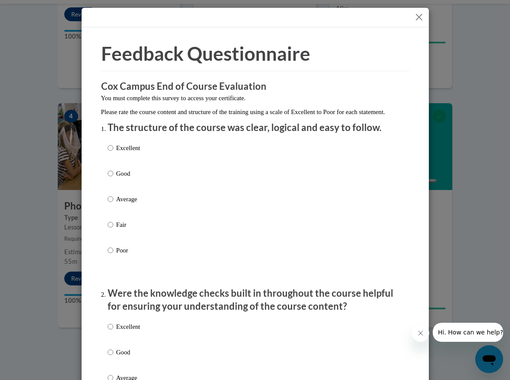
click at [110, 178] on input "Good" at bounding box center [111, 174] width 6 height 10
radio input "true"
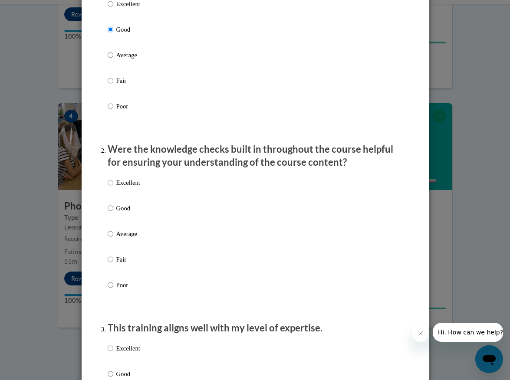
scroll to position [145, 0]
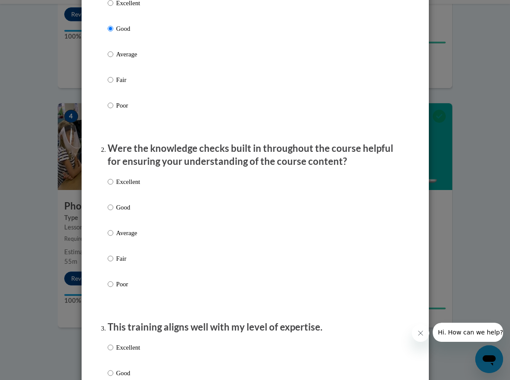
click at [110, 212] on input "Good" at bounding box center [111, 208] width 6 height 10
radio input "true"
click at [114, 196] on label "Excellent" at bounding box center [124, 188] width 33 height 23
click at [113, 187] on input "Excellent" at bounding box center [111, 182] width 6 height 10
radio input "true"
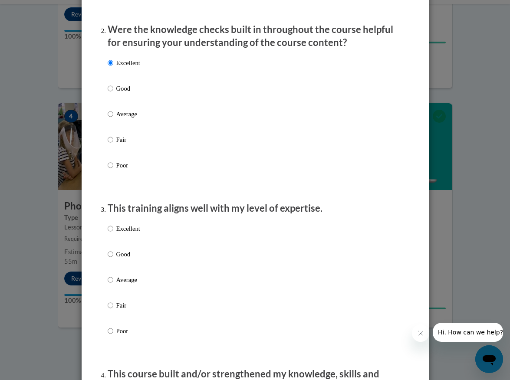
scroll to position [275, 0]
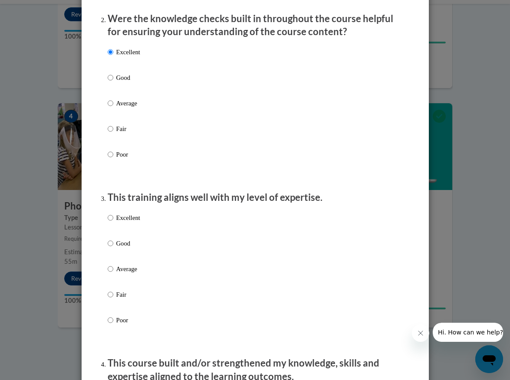
click at [113, 222] on label "Excellent" at bounding box center [124, 224] width 33 height 23
click at [113, 222] on input "Excellent" at bounding box center [111, 218] width 6 height 10
radio input "true"
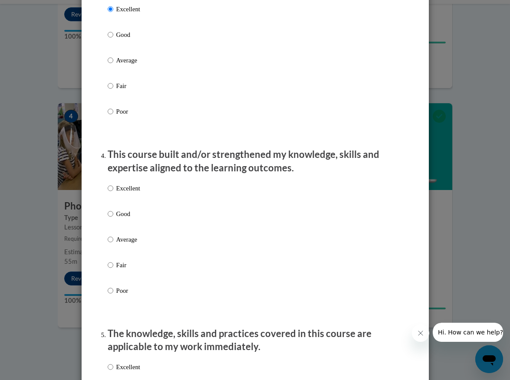
scroll to position [509, 0]
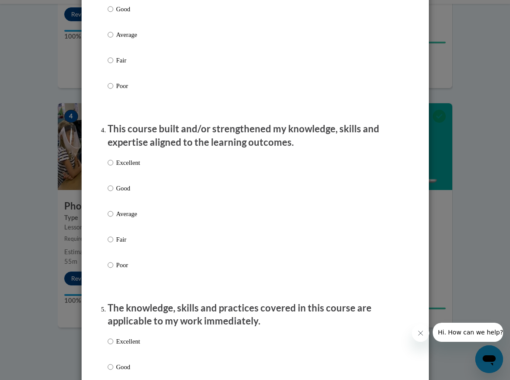
click at [110, 167] on input "Excellent" at bounding box center [111, 163] width 6 height 10
radio input "true"
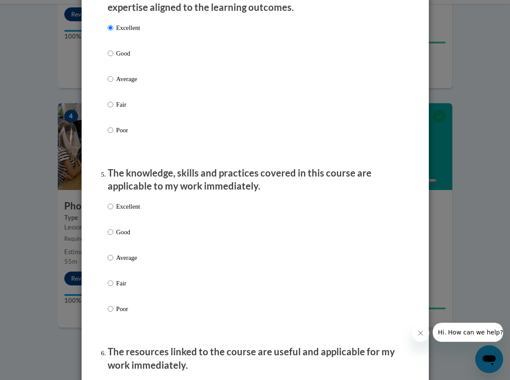
scroll to position [645, 0]
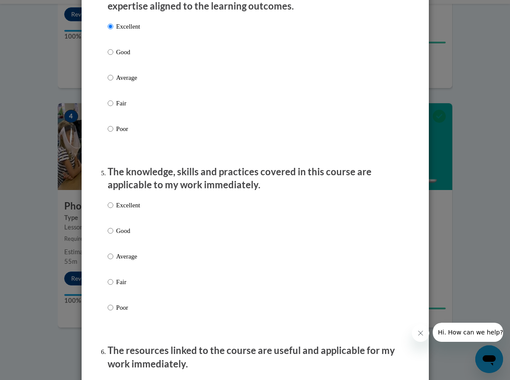
click at [108, 210] on input "Excellent" at bounding box center [111, 205] width 6 height 10
radio input "true"
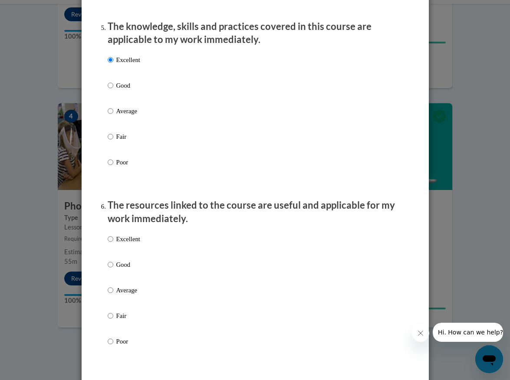
scroll to position [789, 0]
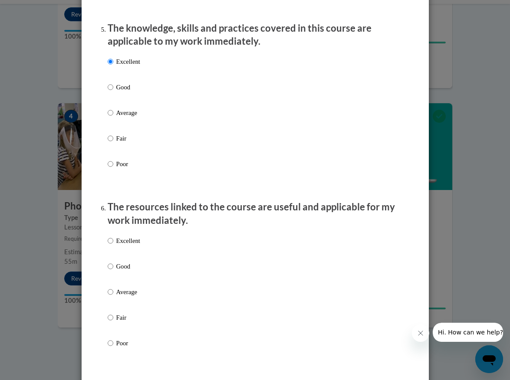
click at [108, 244] on input "Excellent" at bounding box center [111, 241] width 6 height 10
radio input "true"
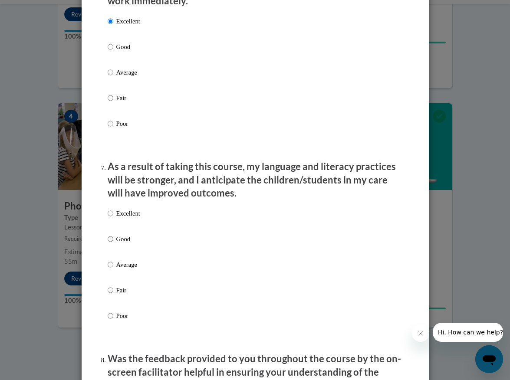
scroll to position [1011, 0]
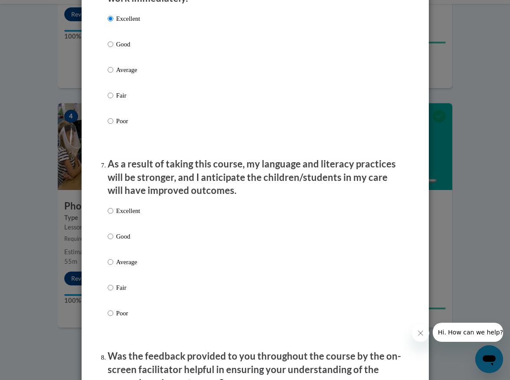
click at [113, 213] on label "Excellent" at bounding box center [124, 217] width 33 height 23
click at [113, 213] on input "Excellent" at bounding box center [111, 211] width 6 height 10
radio input "true"
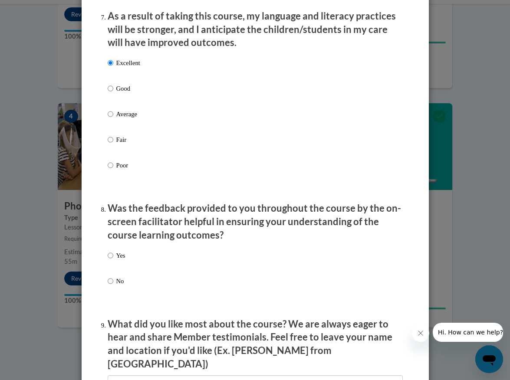
scroll to position [1162, 0]
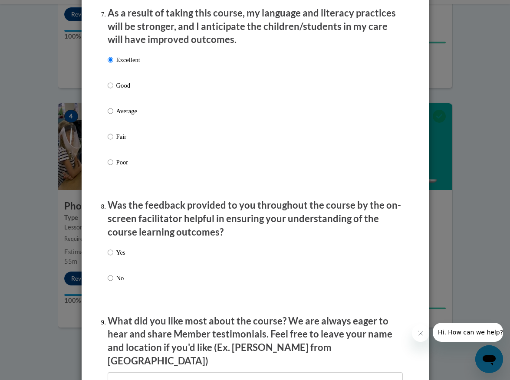
click at [111, 253] on input "Yes" at bounding box center [111, 253] width 6 height 10
radio input "true"
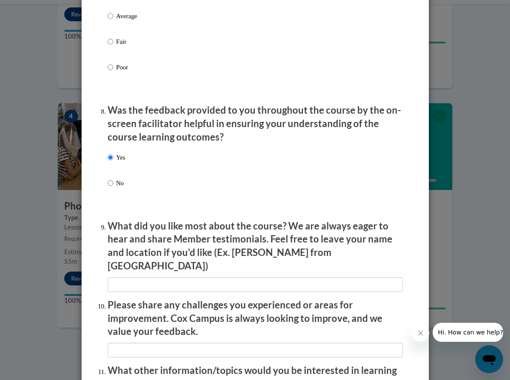
scroll to position [1258, 0]
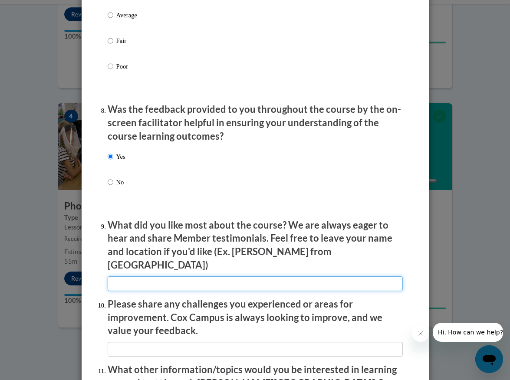
click at [175, 276] on input "textbox" at bounding box center [255, 283] width 295 height 15
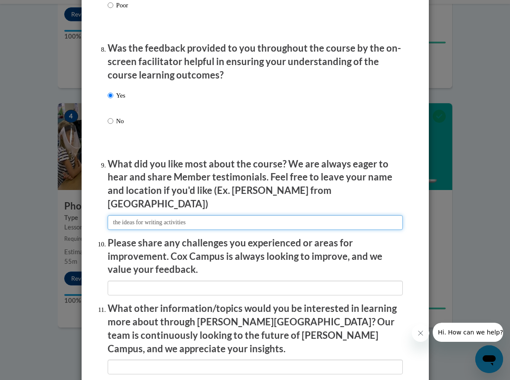
scroll to position [1327, 0]
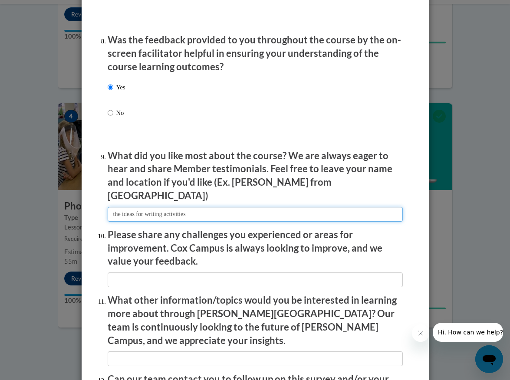
type input "the ideas for writing activities"
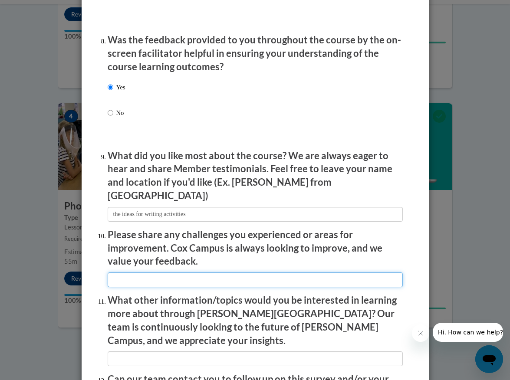
click at [226, 272] on input "textbox" at bounding box center [255, 279] width 295 height 15
type input "n.a"
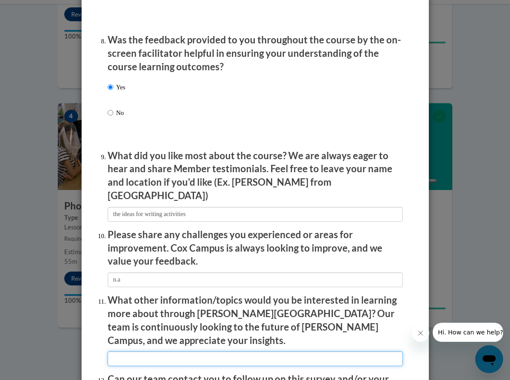
click at [214, 351] on input "textbox" at bounding box center [255, 358] width 295 height 15
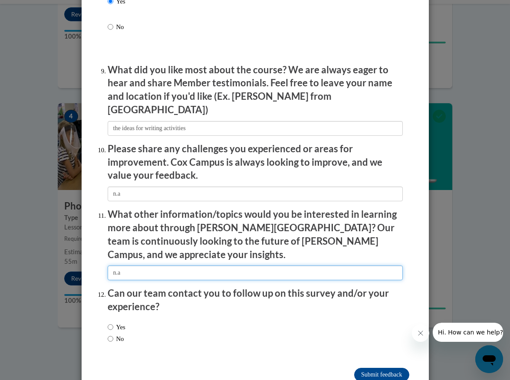
scroll to position [1413, 0]
type input "n.a"
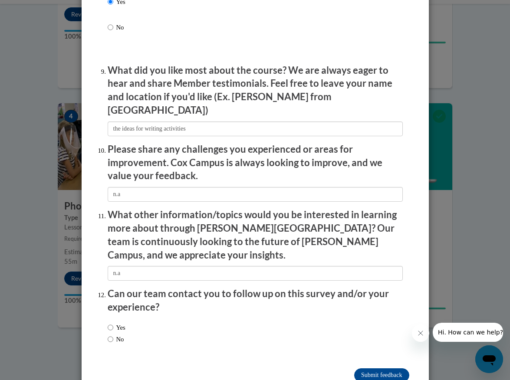
click at [111, 334] on input "No" at bounding box center [111, 339] width 6 height 10
radio input "true"
click at [378, 368] on input "Submit feedback" at bounding box center [381, 375] width 55 height 14
